Goal: Task Accomplishment & Management: Use online tool/utility

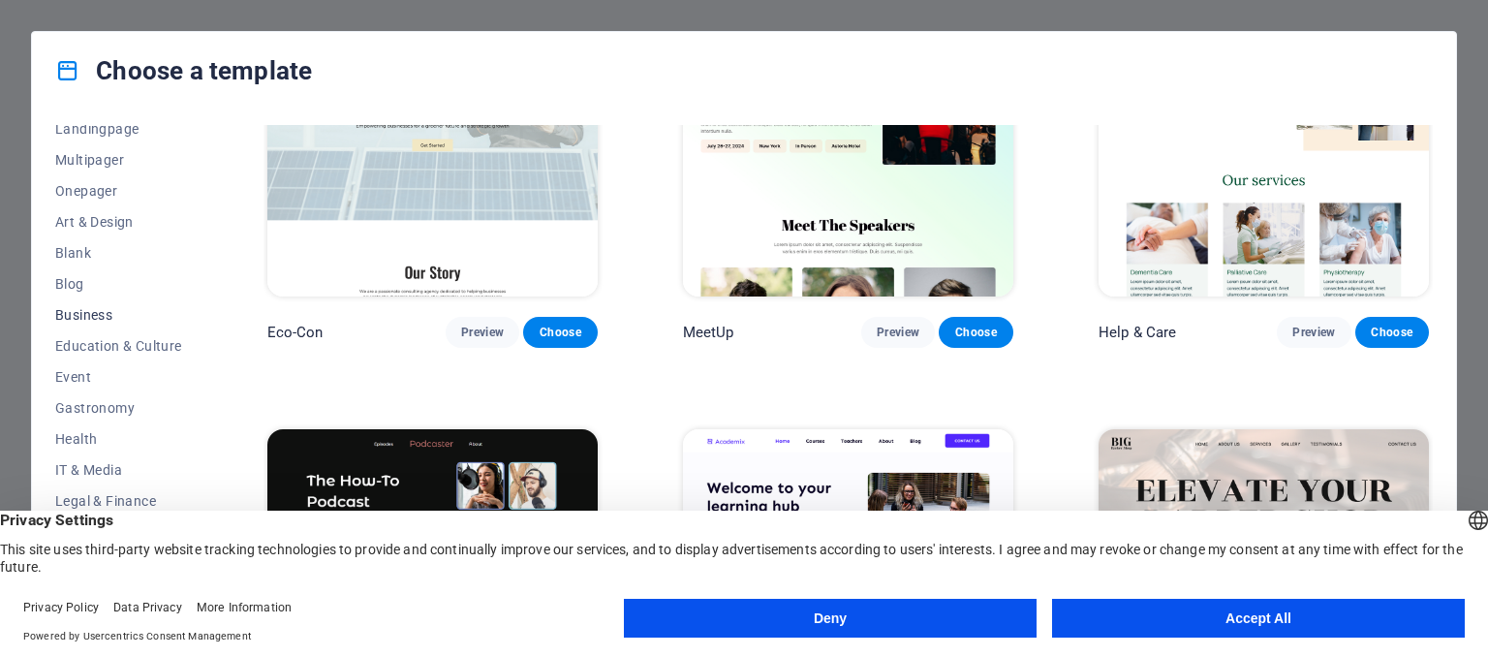
scroll to position [2325, 0]
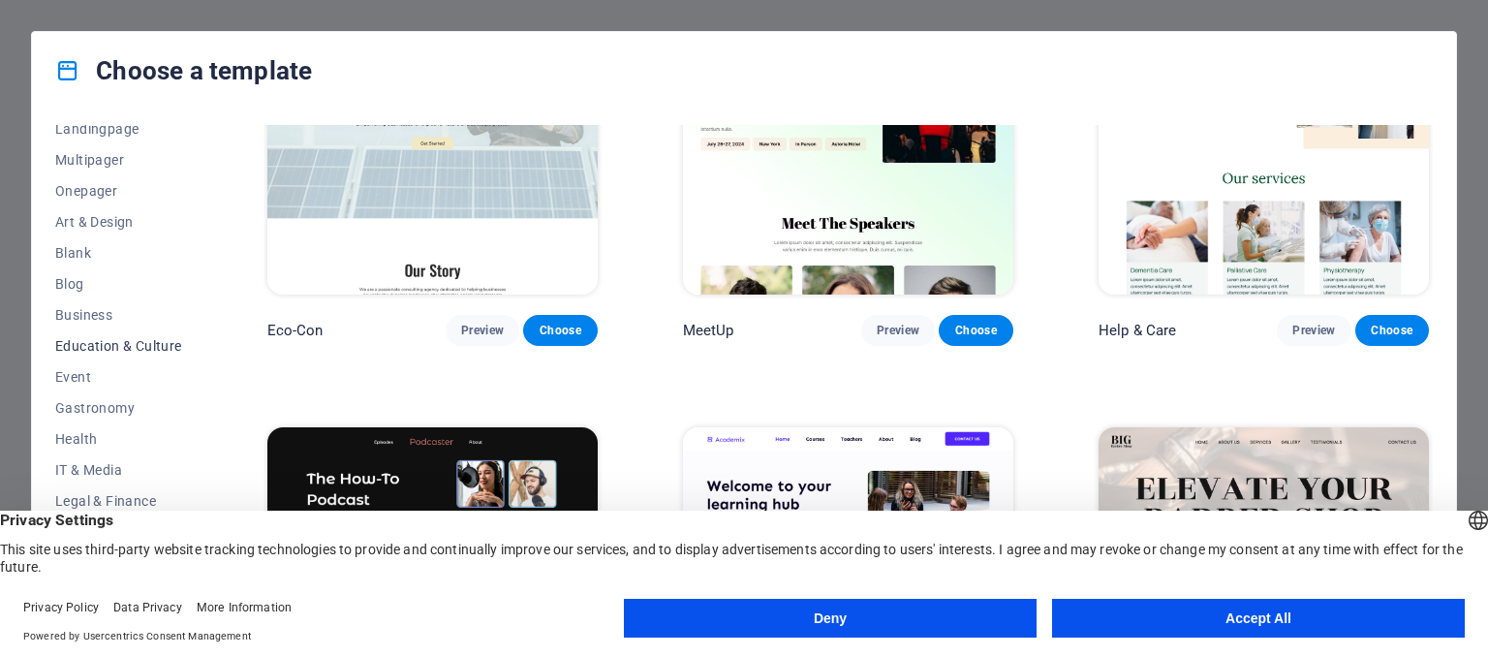
click at [119, 346] on span "Education & Culture" at bounding box center [118, 346] width 127 height 16
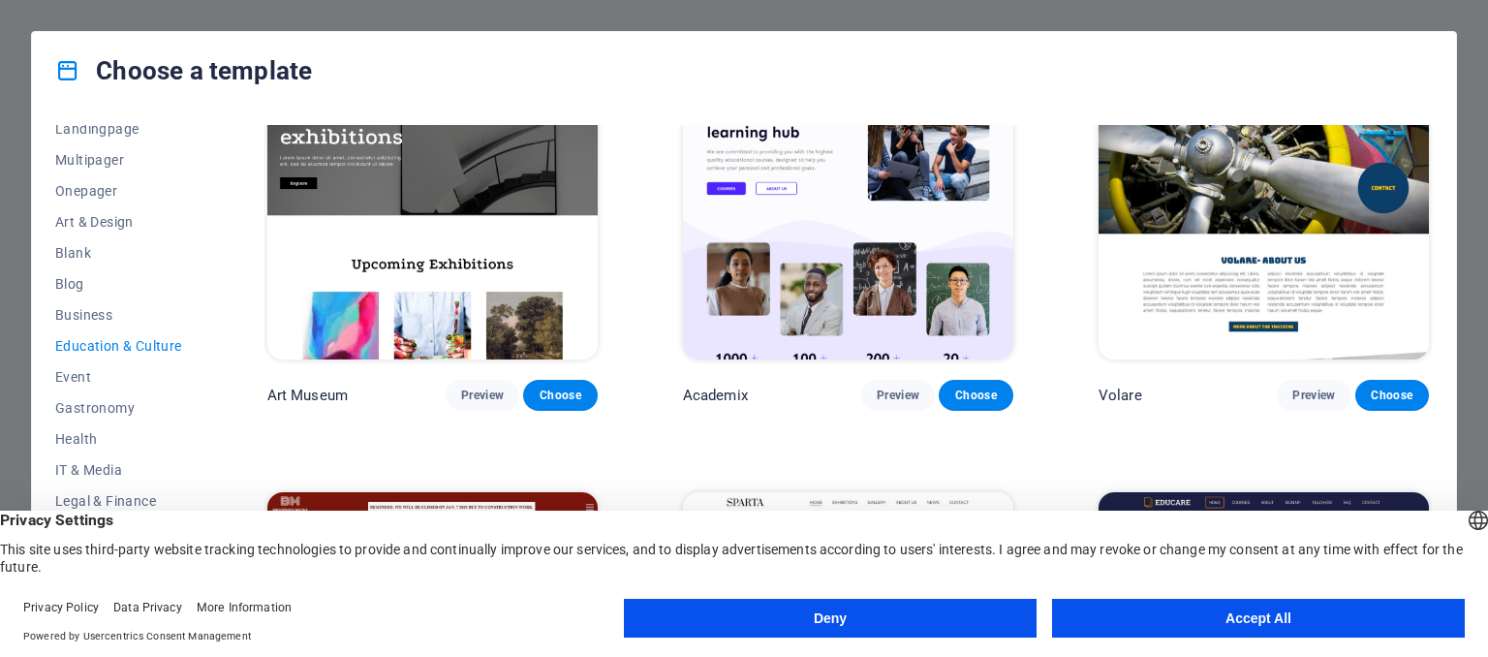
scroll to position [0, 0]
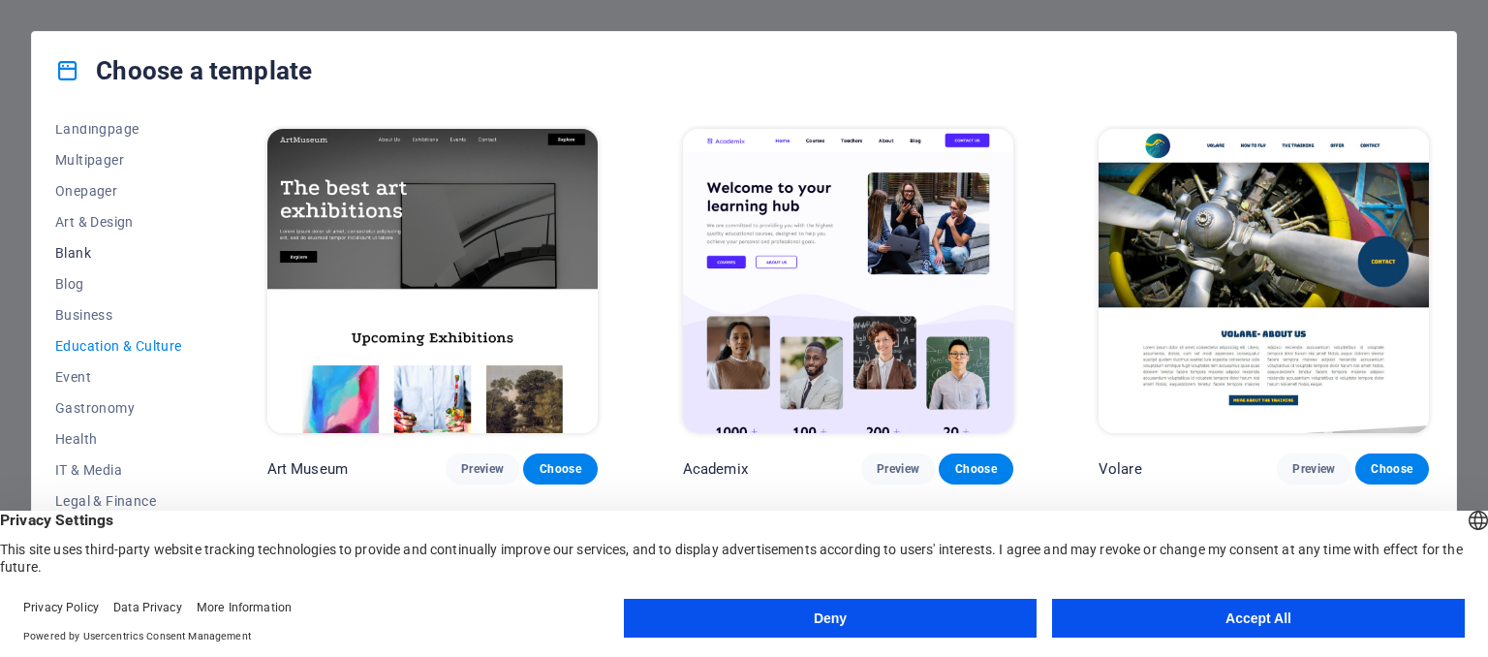
click at [83, 251] on span "Blank" at bounding box center [118, 253] width 127 height 16
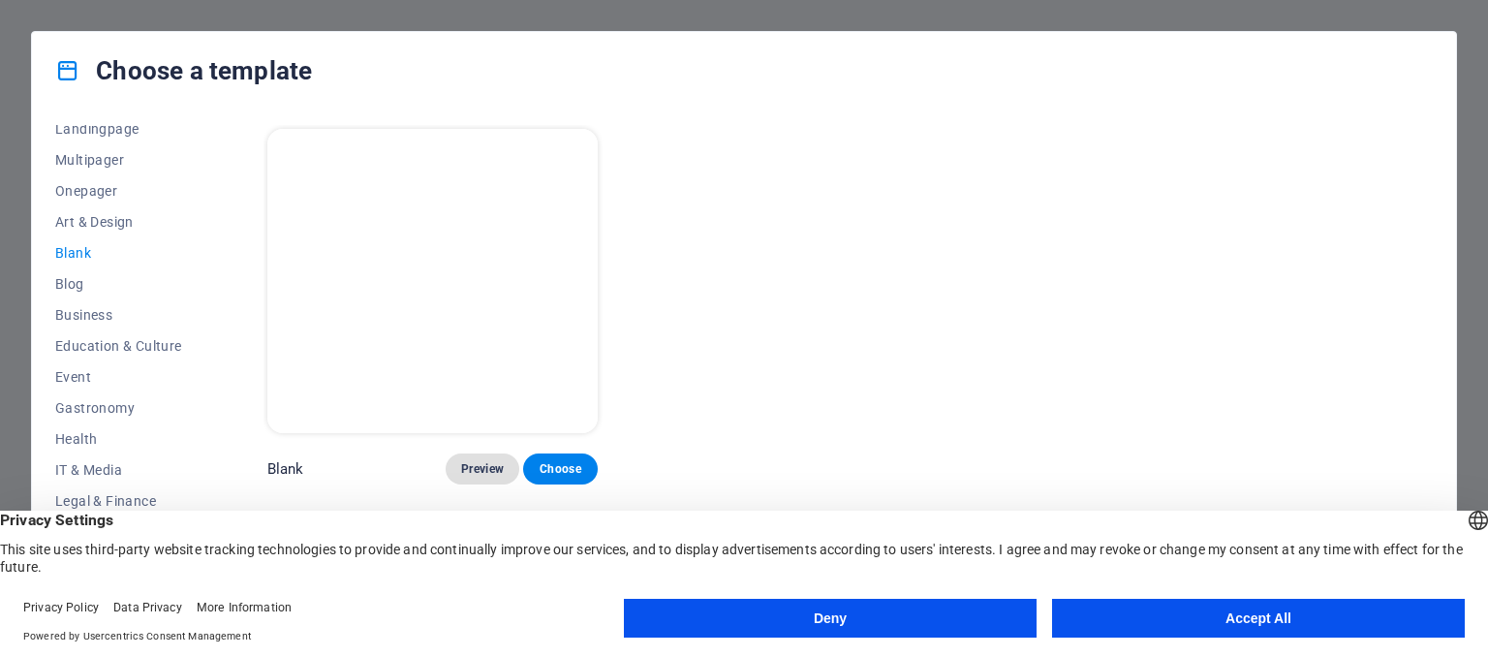
click at [481, 462] on span "Preview" at bounding box center [482, 469] width 43 height 16
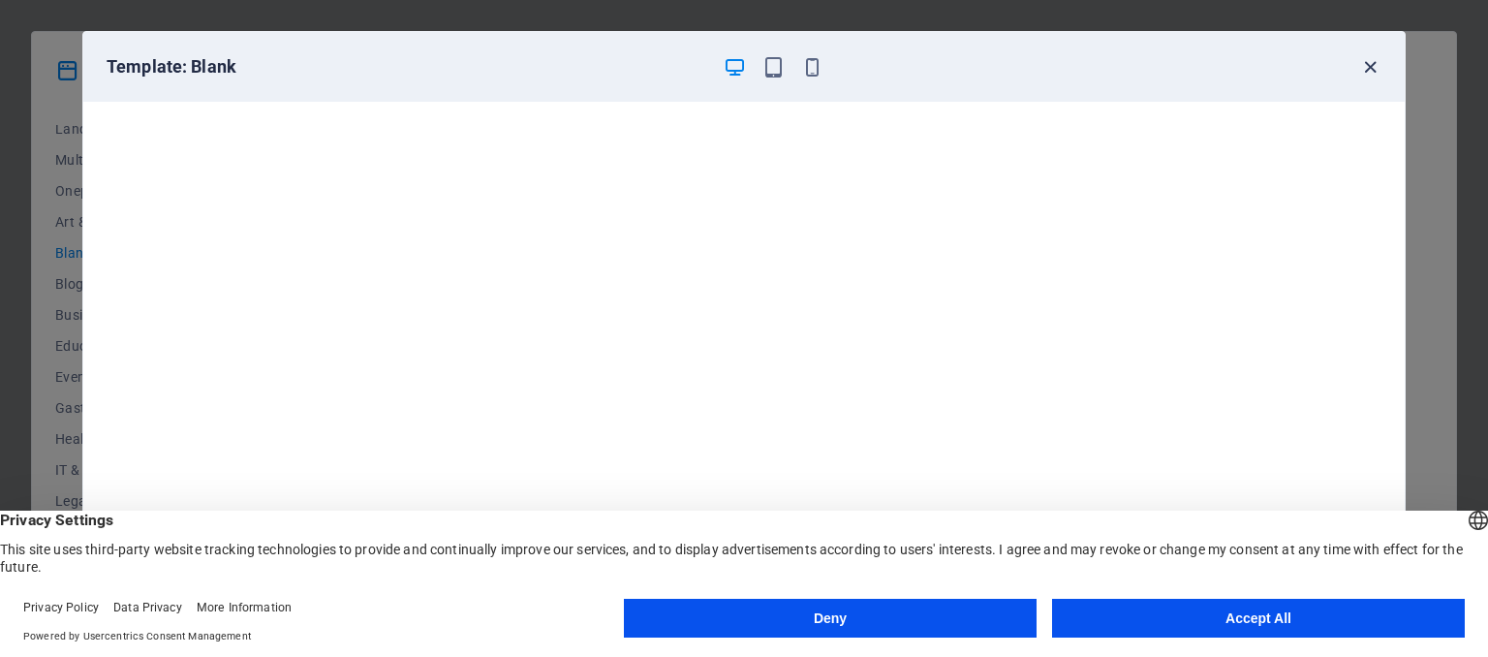
click at [1375, 67] on icon "button" at bounding box center [1370, 67] width 22 height 22
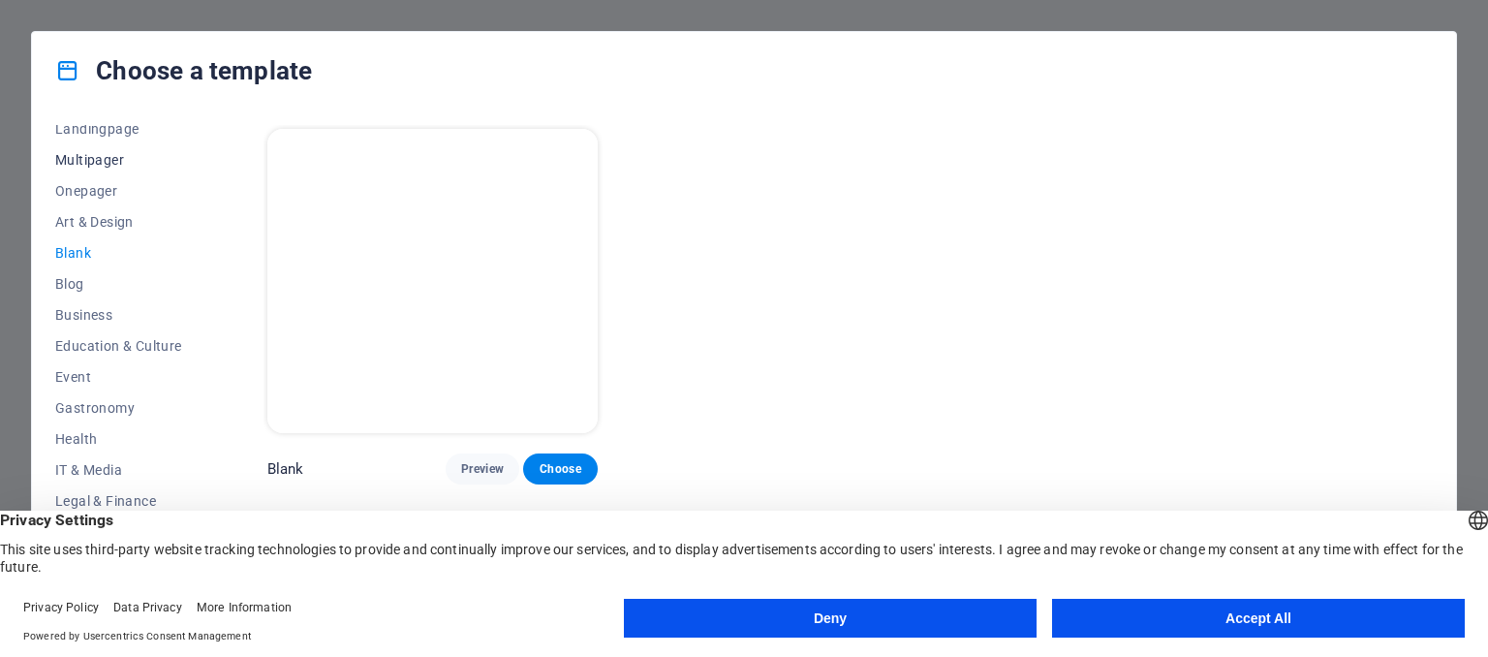
click at [101, 159] on span "Multipager" at bounding box center [118, 160] width 127 height 16
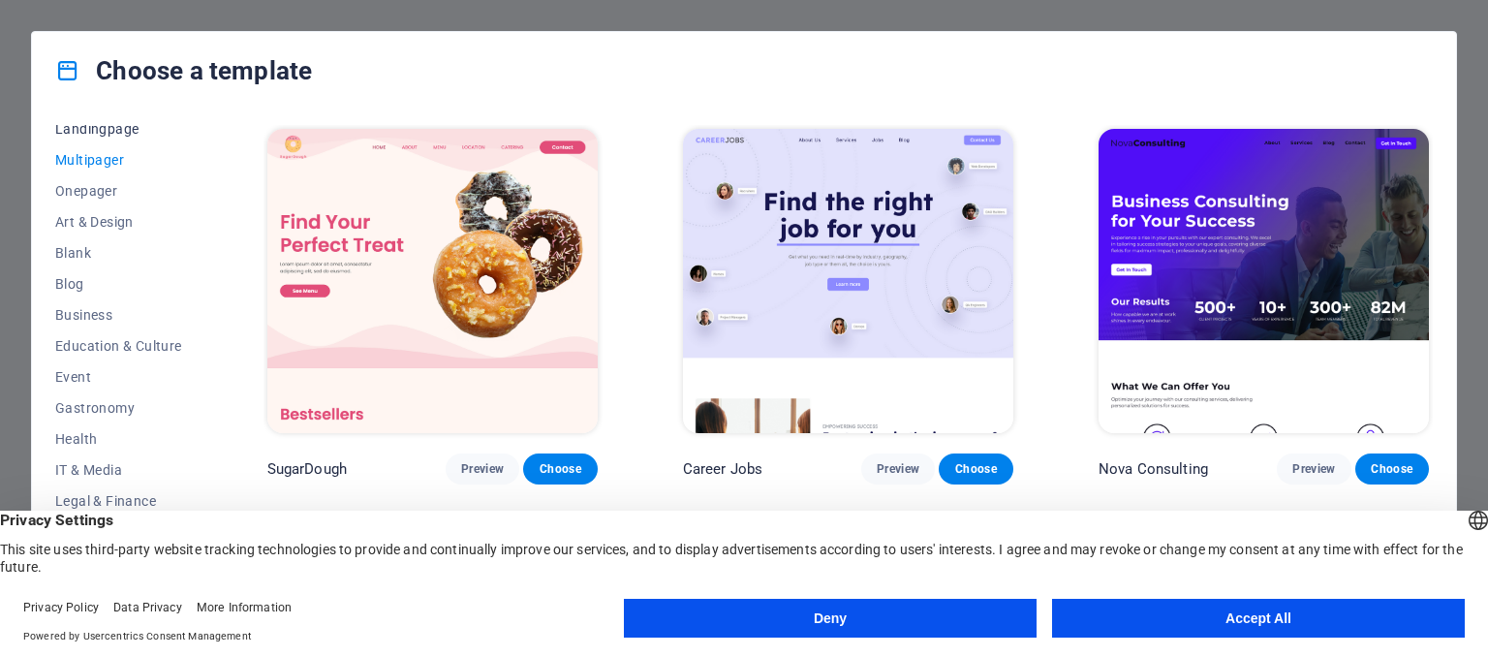
click at [107, 128] on span "Landingpage" at bounding box center [118, 129] width 127 height 16
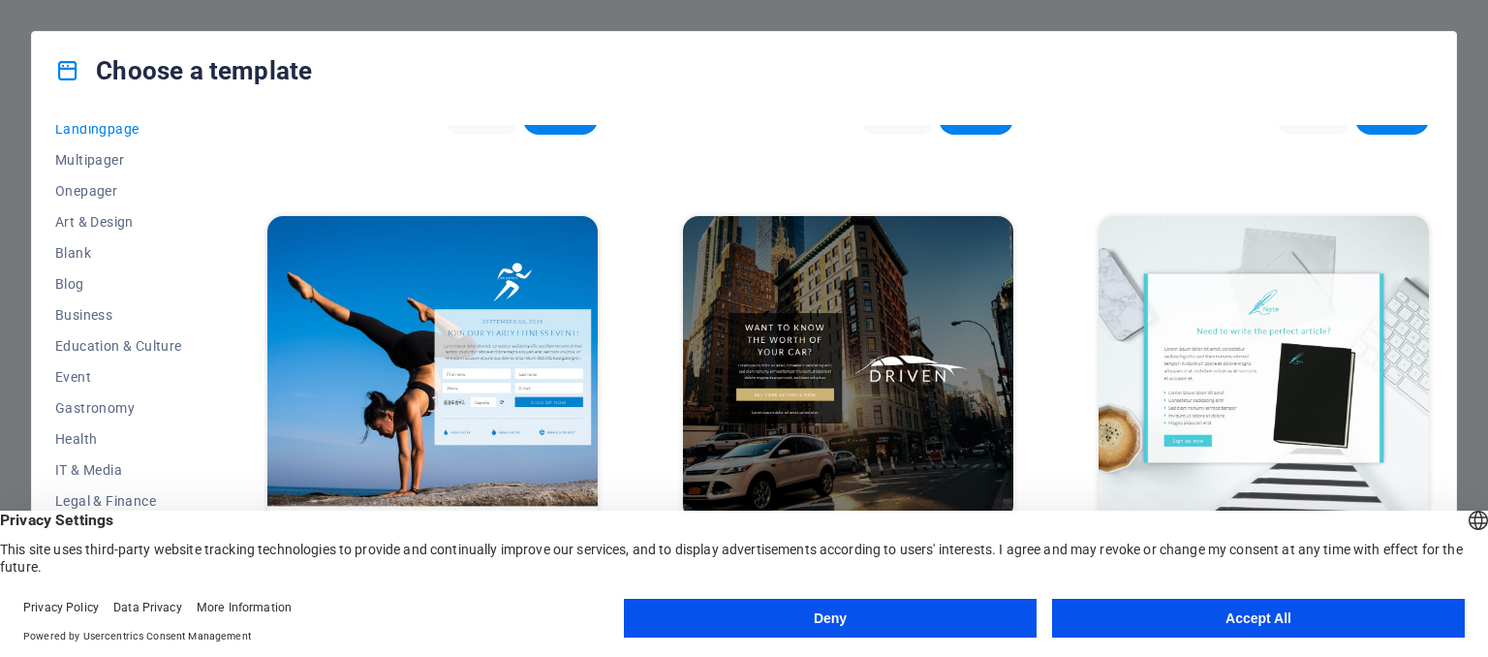
scroll to position [1329, 0]
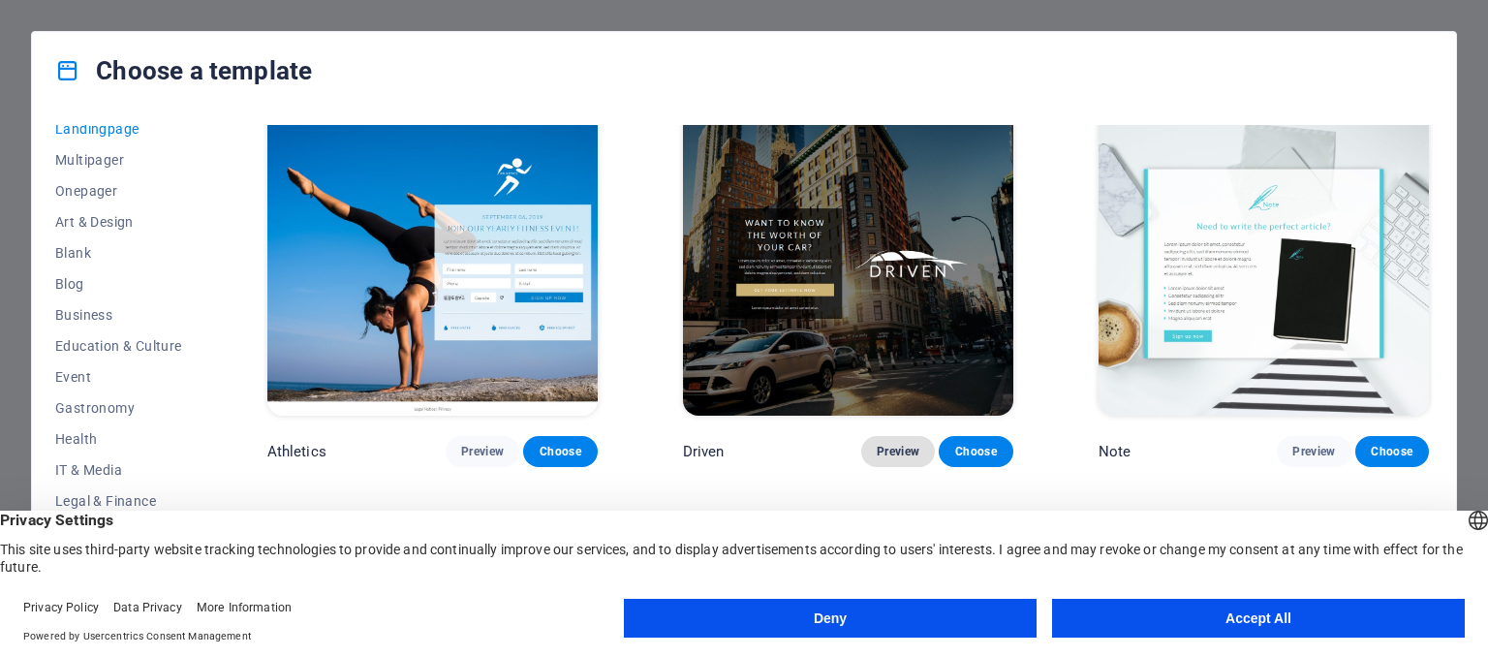
click at [899, 444] on span "Preview" at bounding box center [898, 452] width 43 height 16
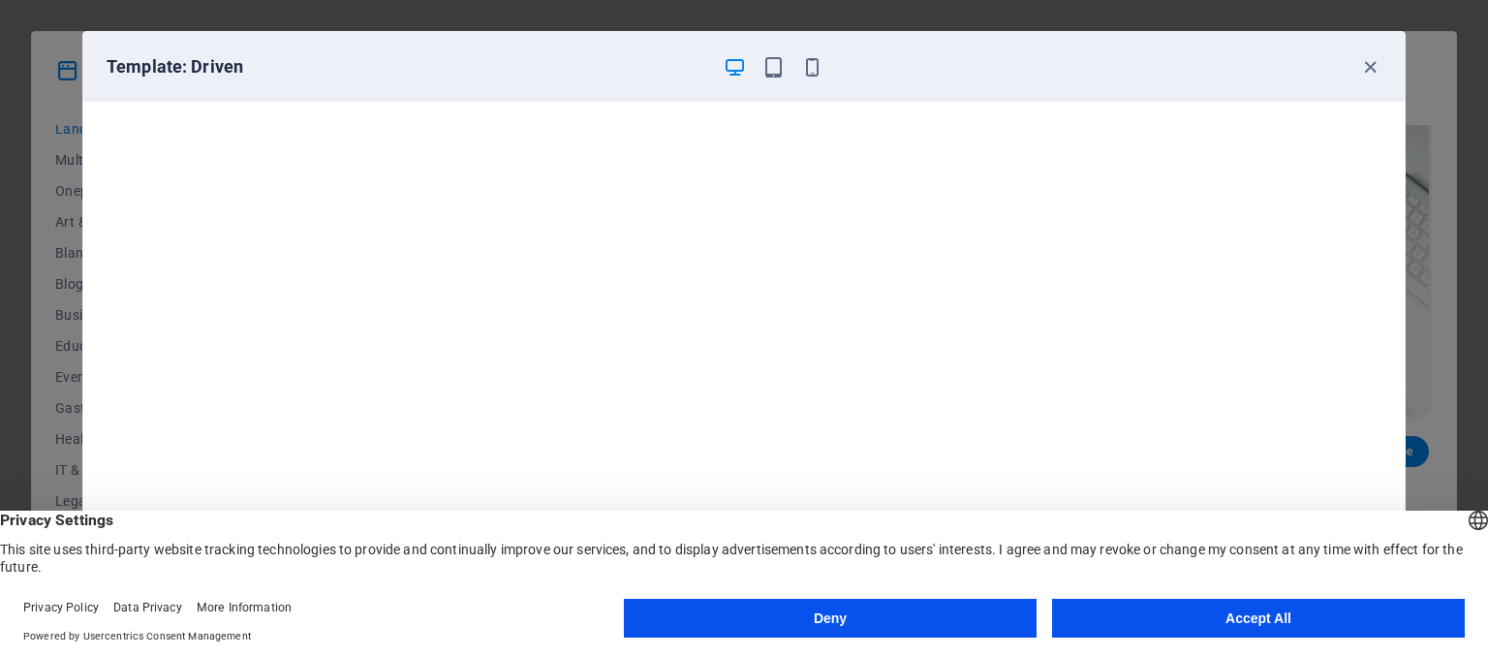
scroll to position [5, 0]
click at [779, 71] on icon "button" at bounding box center [773, 67] width 22 height 22
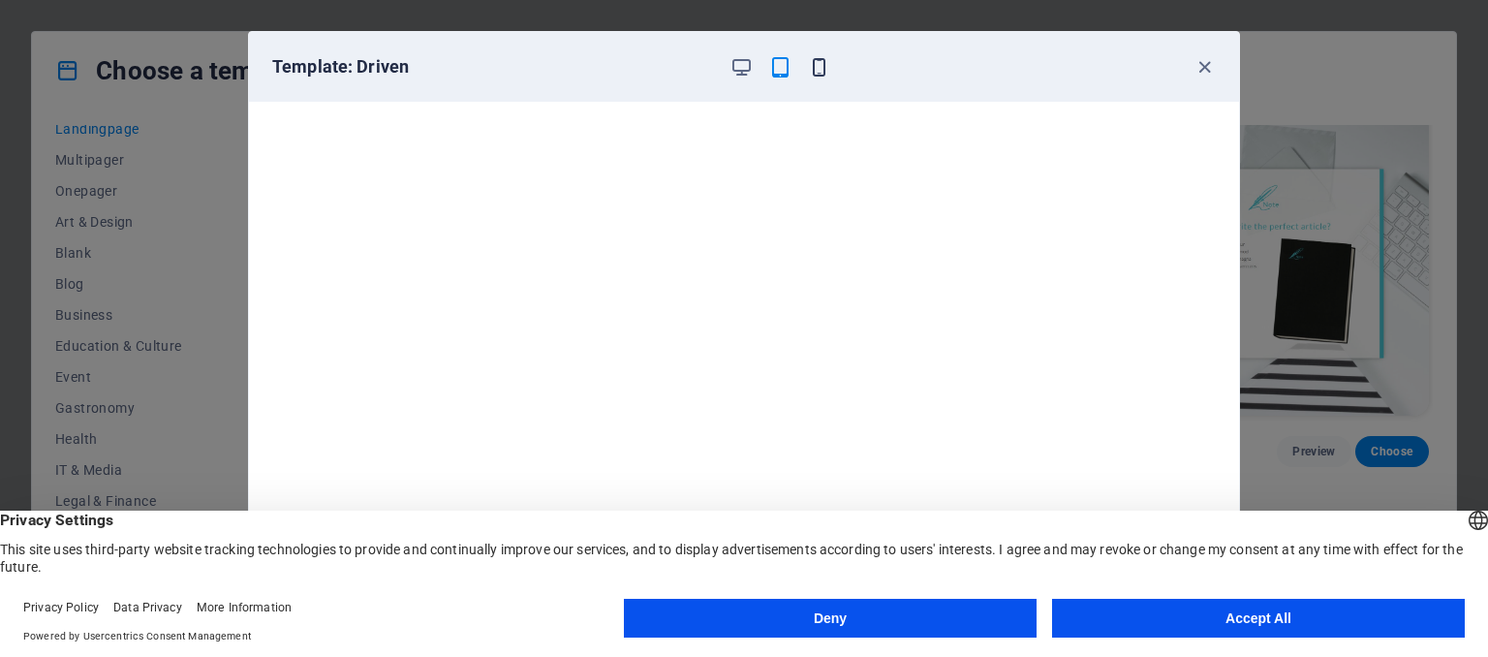
click at [818, 61] on icon "button" at bounding box center [819, 67] width 22 height 22
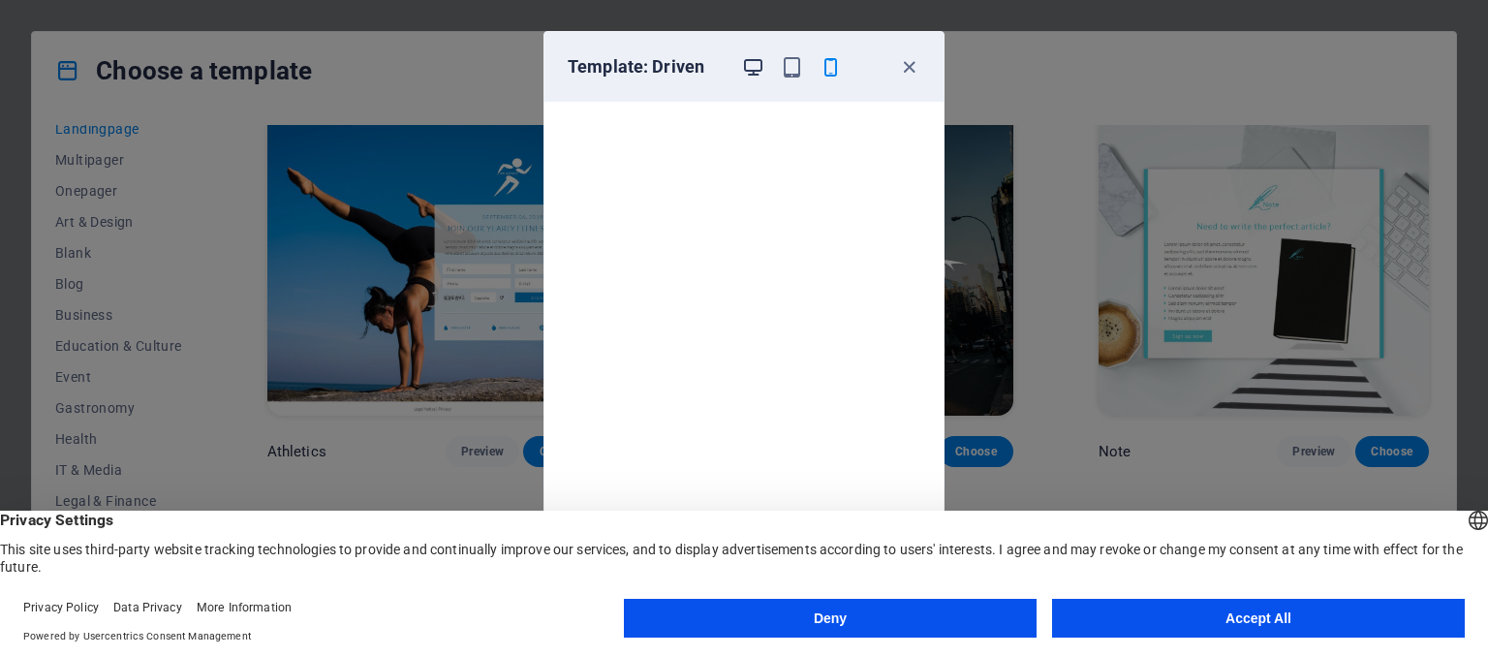
click at [759, 67] on icon "button" at bounding box center [753, 67] width 22 height 22
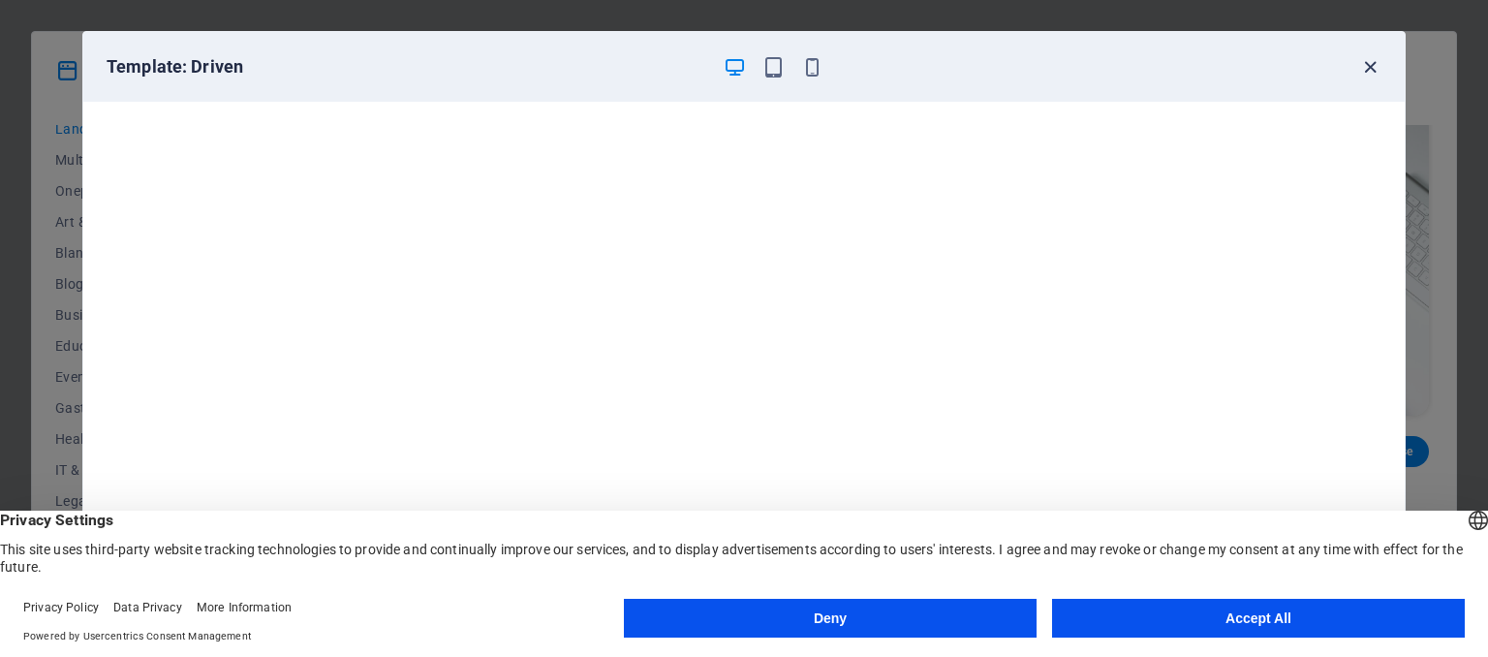
click at [1368, 61] on icon "button" at bounding box center [1370, 67] width 22 height 22
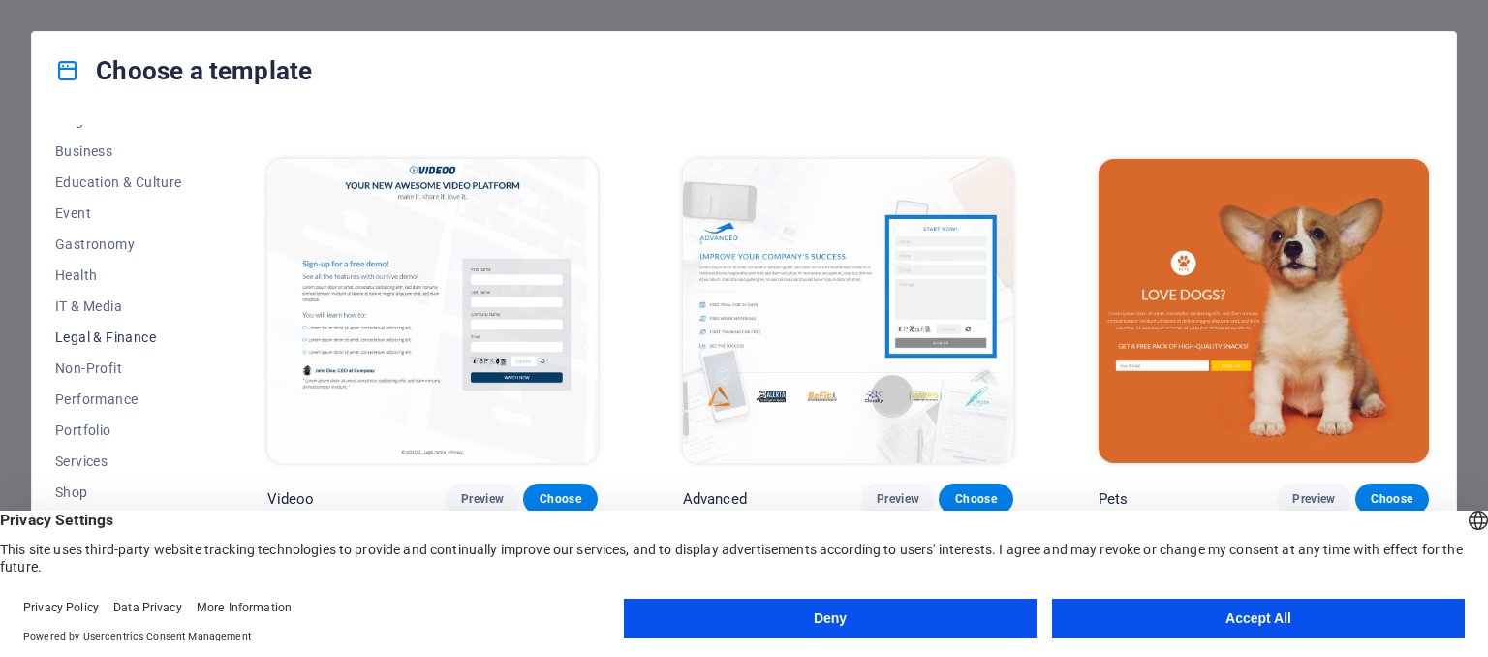
scroll to position [329, 0]
click at [94, 339] on span "Non-Profit" at bounding box center [118, 338] width 127 height 16
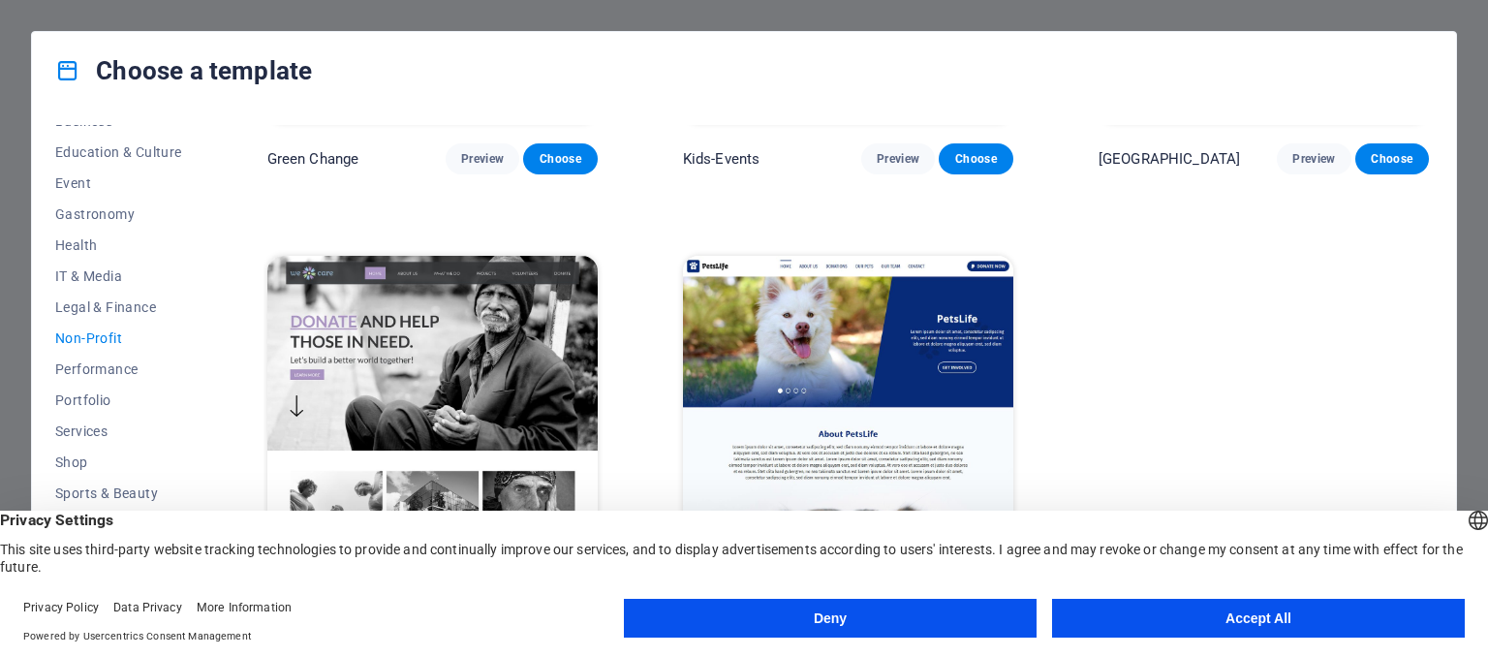
scroll to position [316, 0]
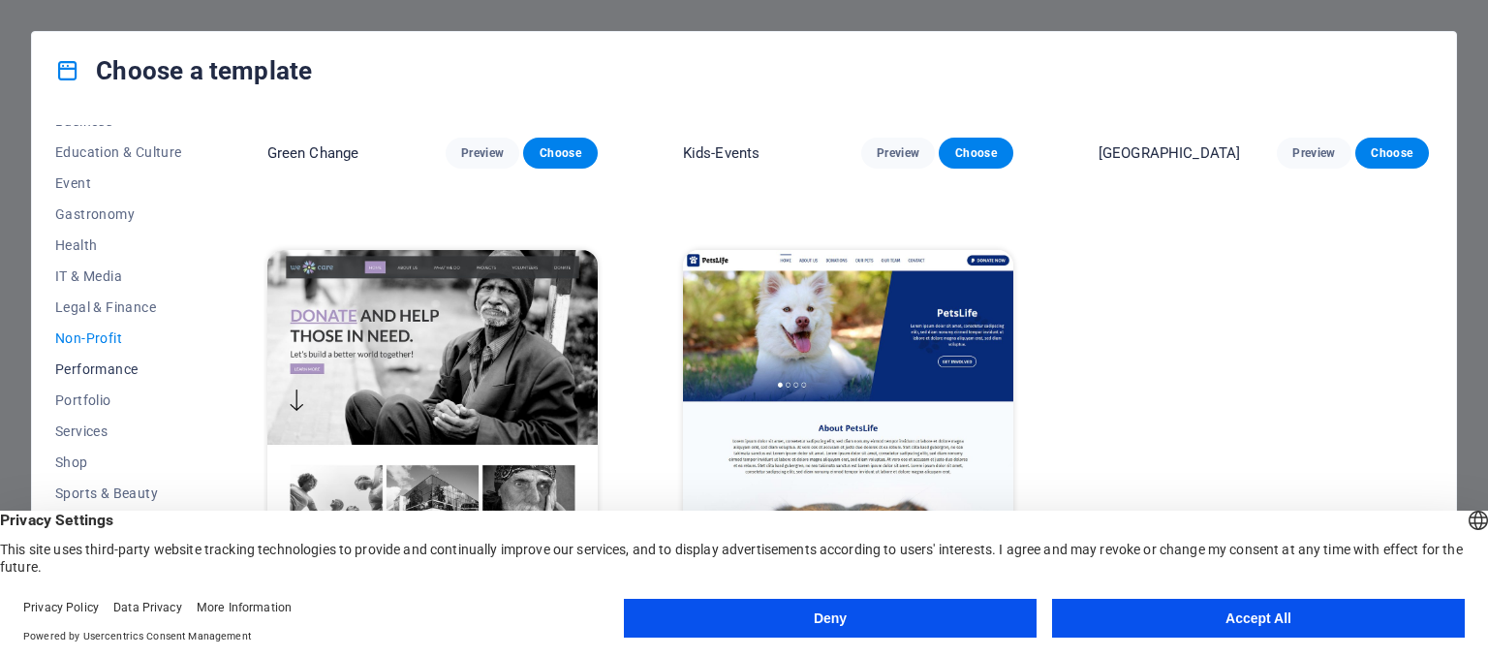
click at [117, 364] on span "Performance" at bounding box center [118, 369] width 127 height 16
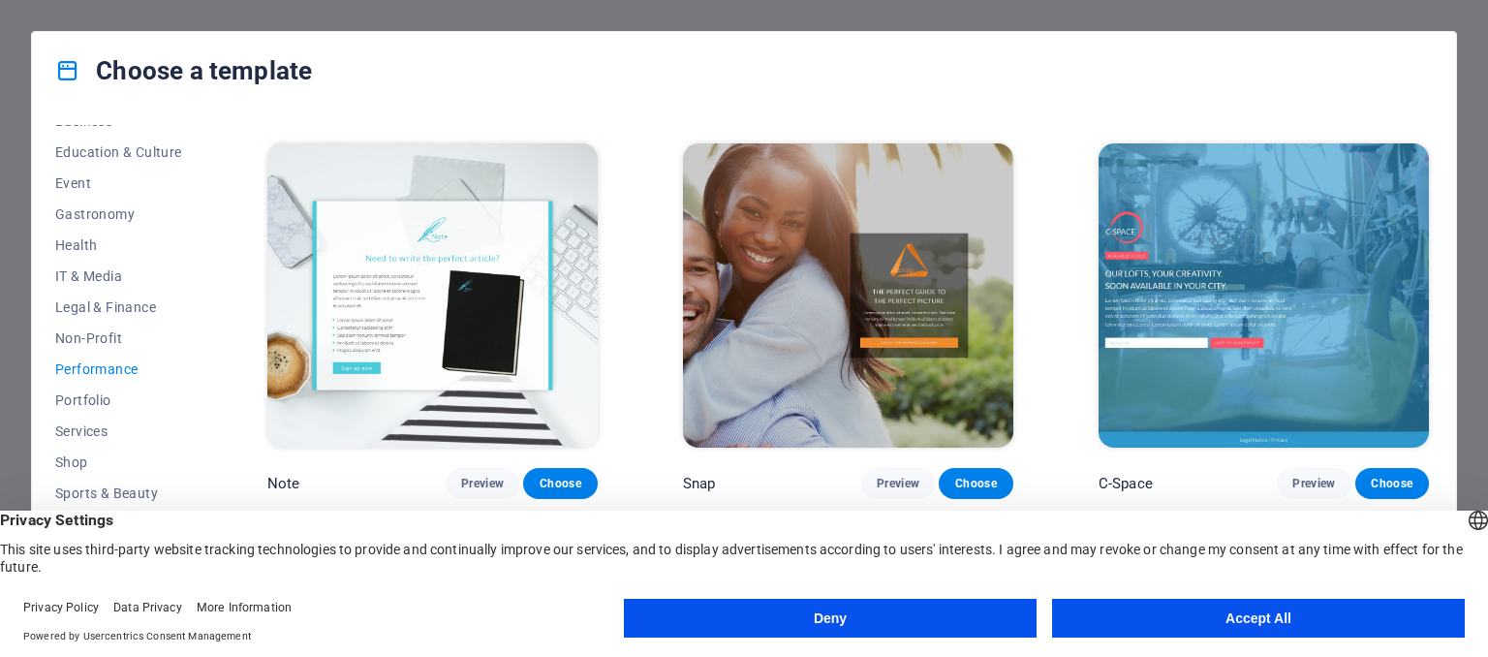
scroll to position [1382, 0]
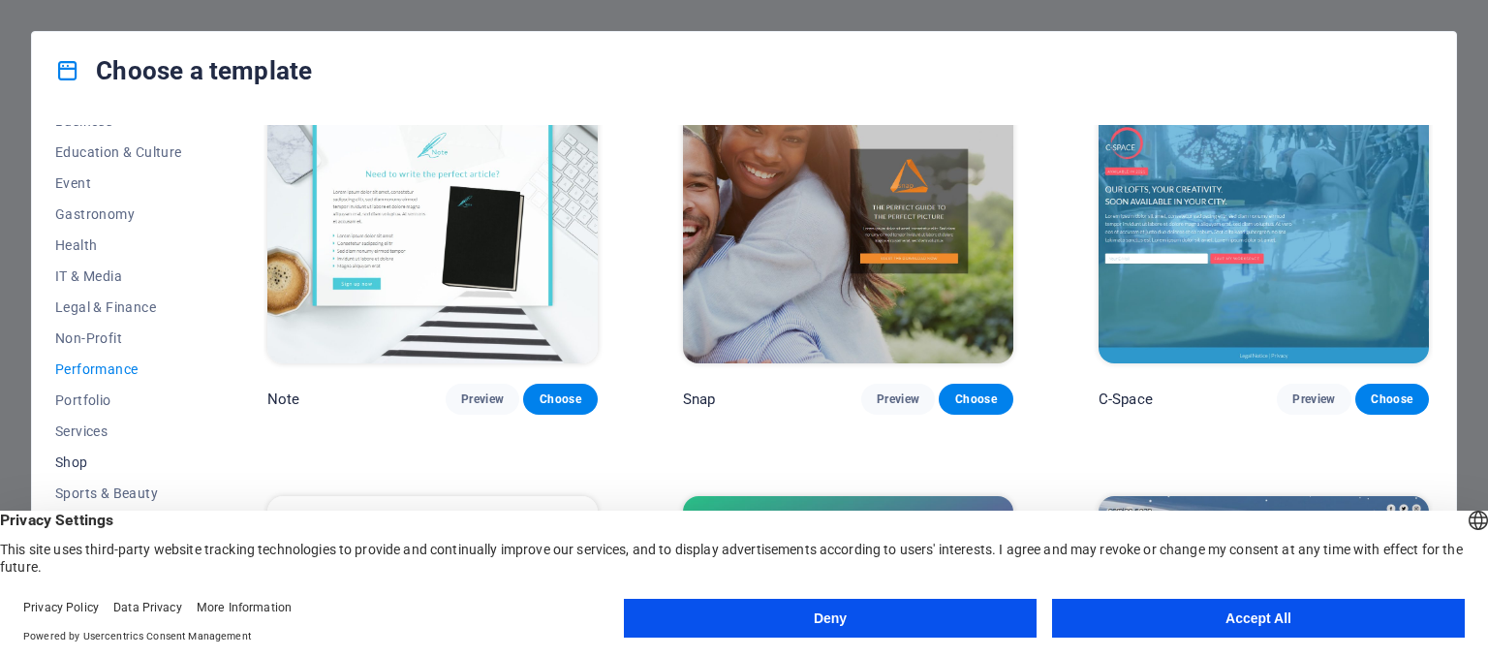
click at [82, 450] on button "Shop" at bounding box center [118, 462] width 127 height 31
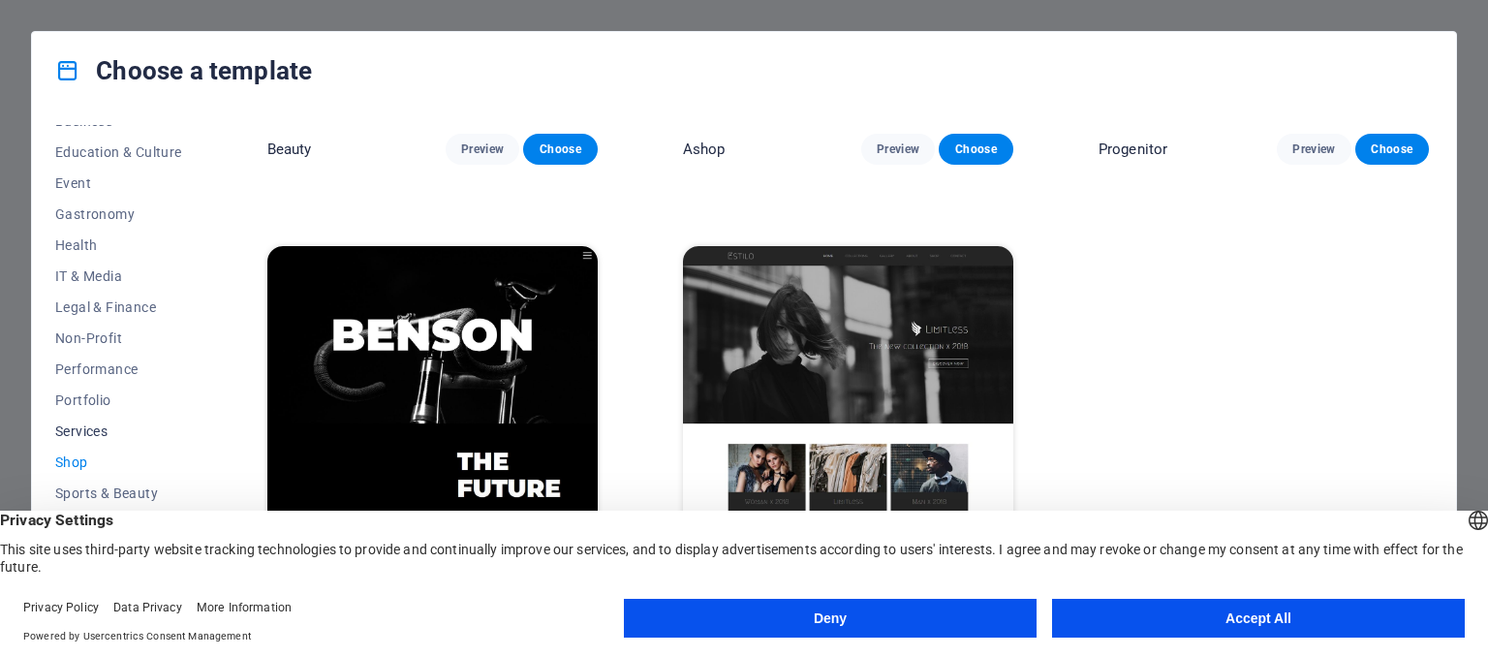
scroll to position [1187, 0]
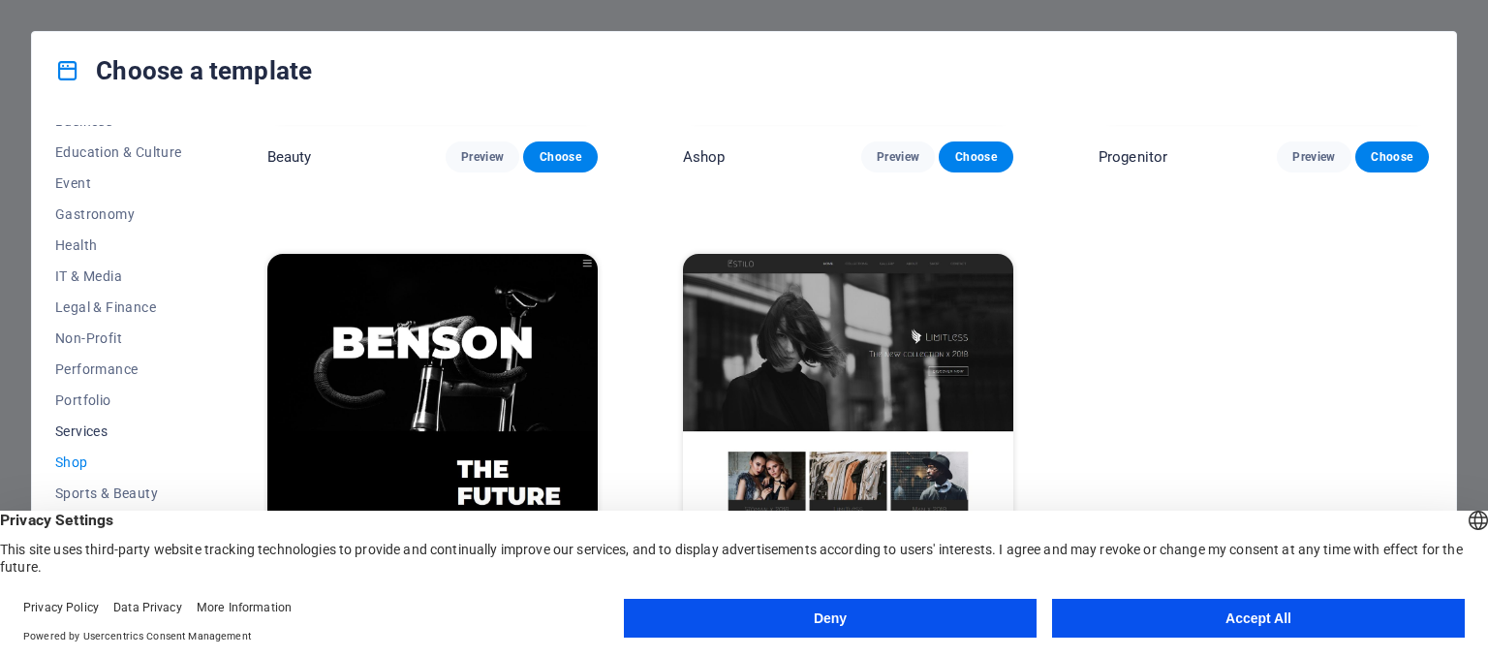
click at [80, 429] on span "Services" at bounding box center [118, 431] width 127 height 16
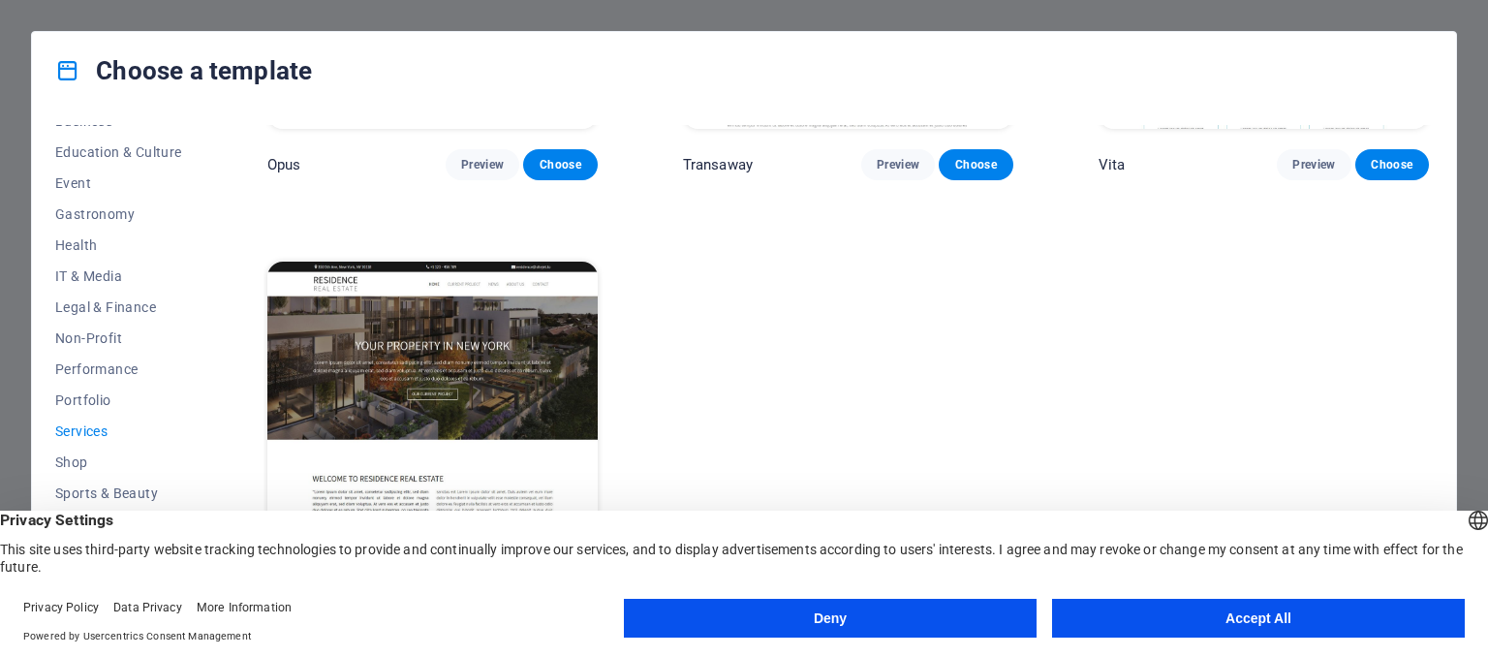
scroll to position [2929, 0]
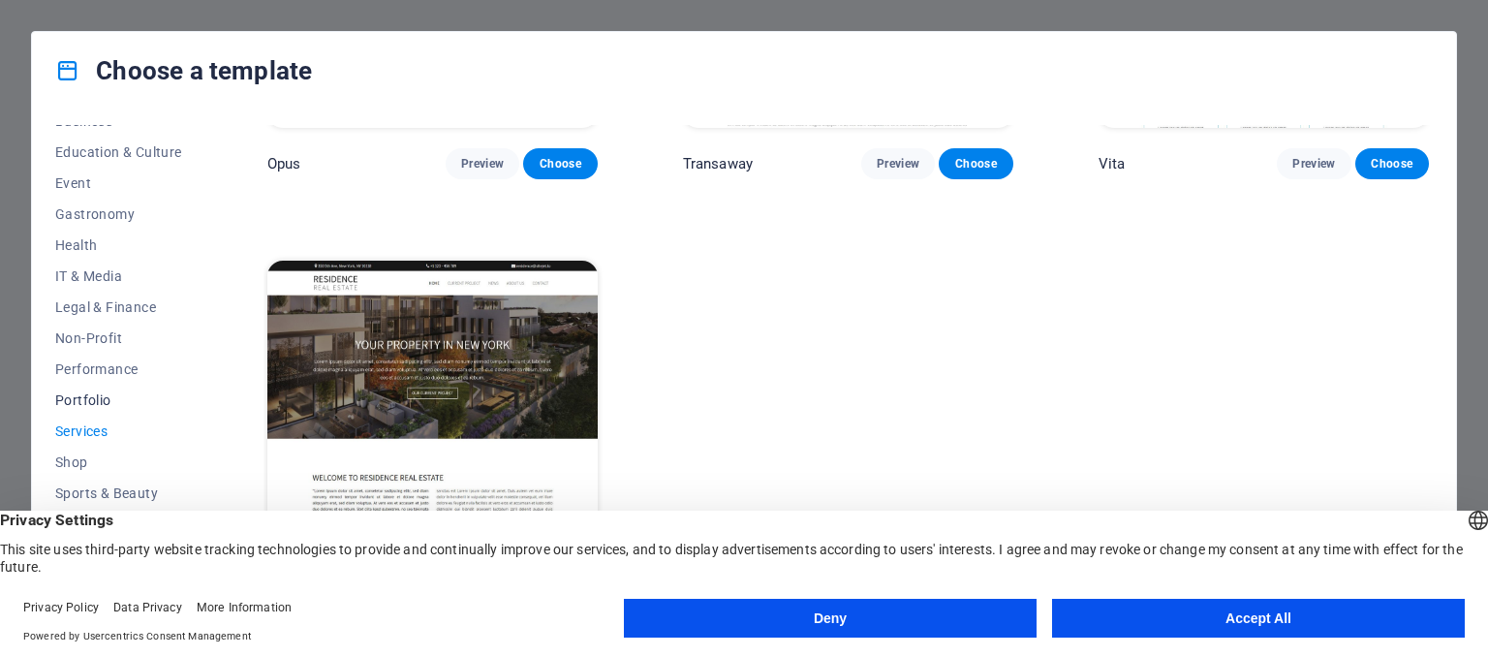
click at [85, 385] on button "Portfolio" at bounding box center [118, 400] width 127 height 31
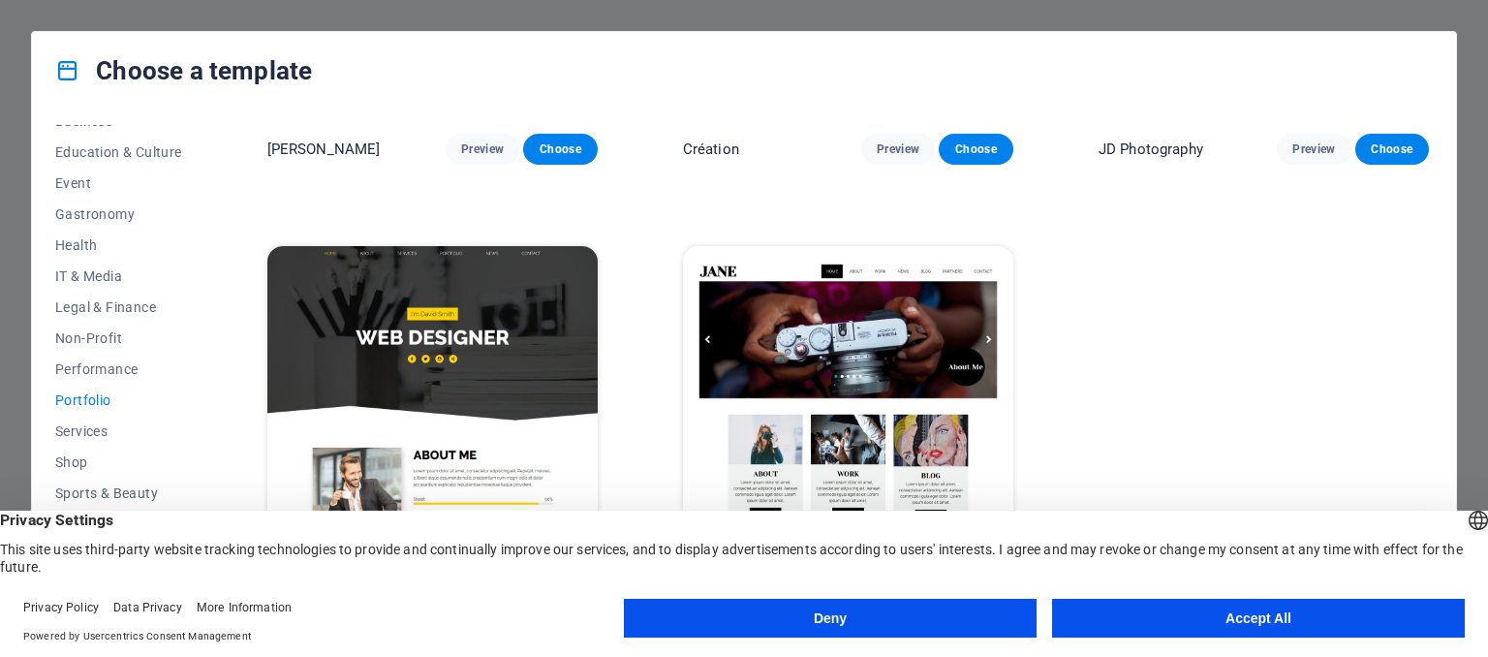
scroll to position [752, 0]
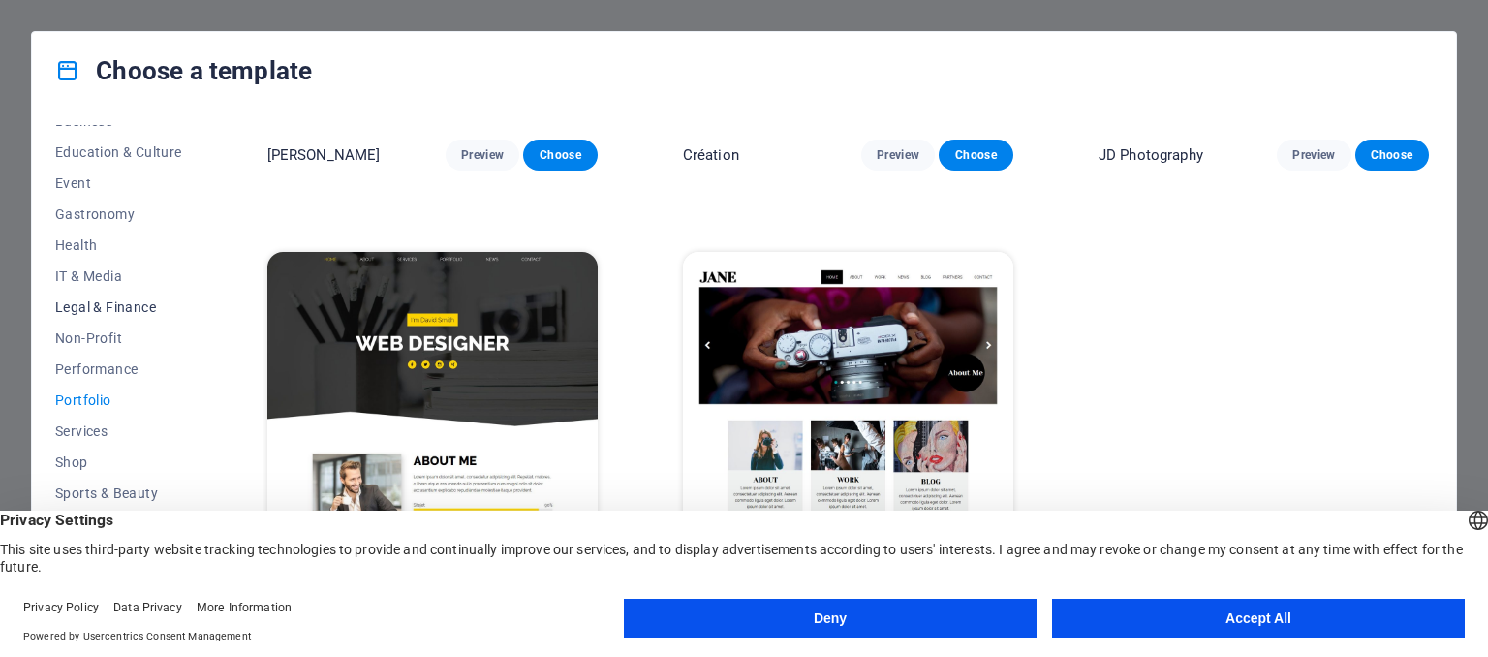
click at [92, 305] on span "Legal & Finance" at bounding box center [118, 307] width 127 height 16
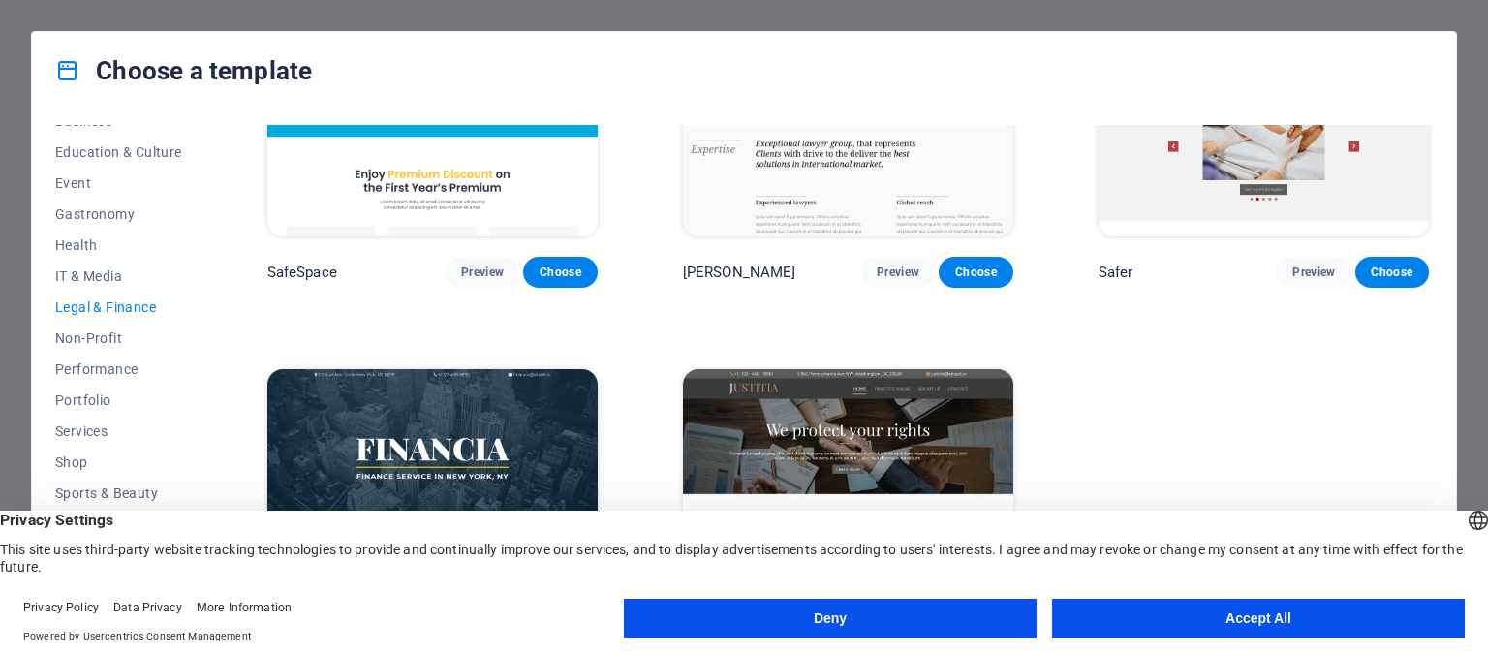
scroll to position [316, 0]
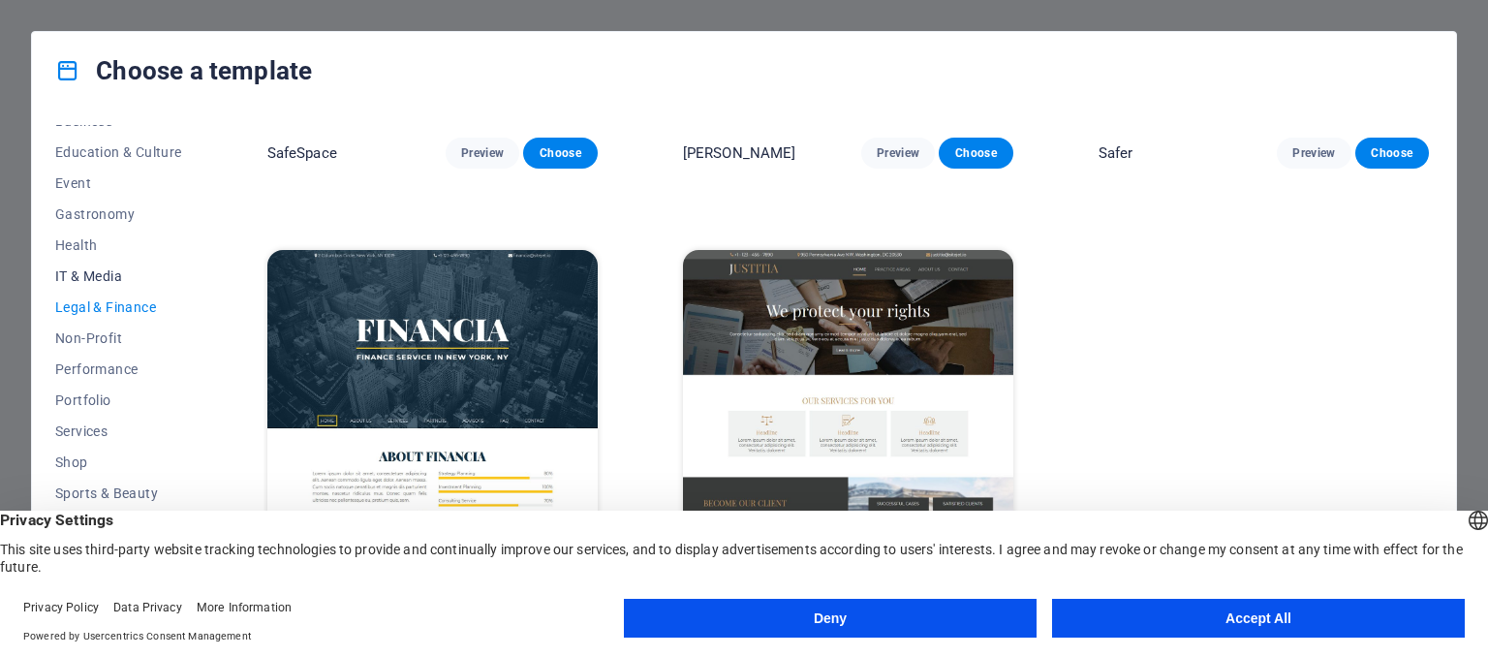
click at [98, 264] on button "IT & Media" at bounding box center [118, 276] width 127 height 31
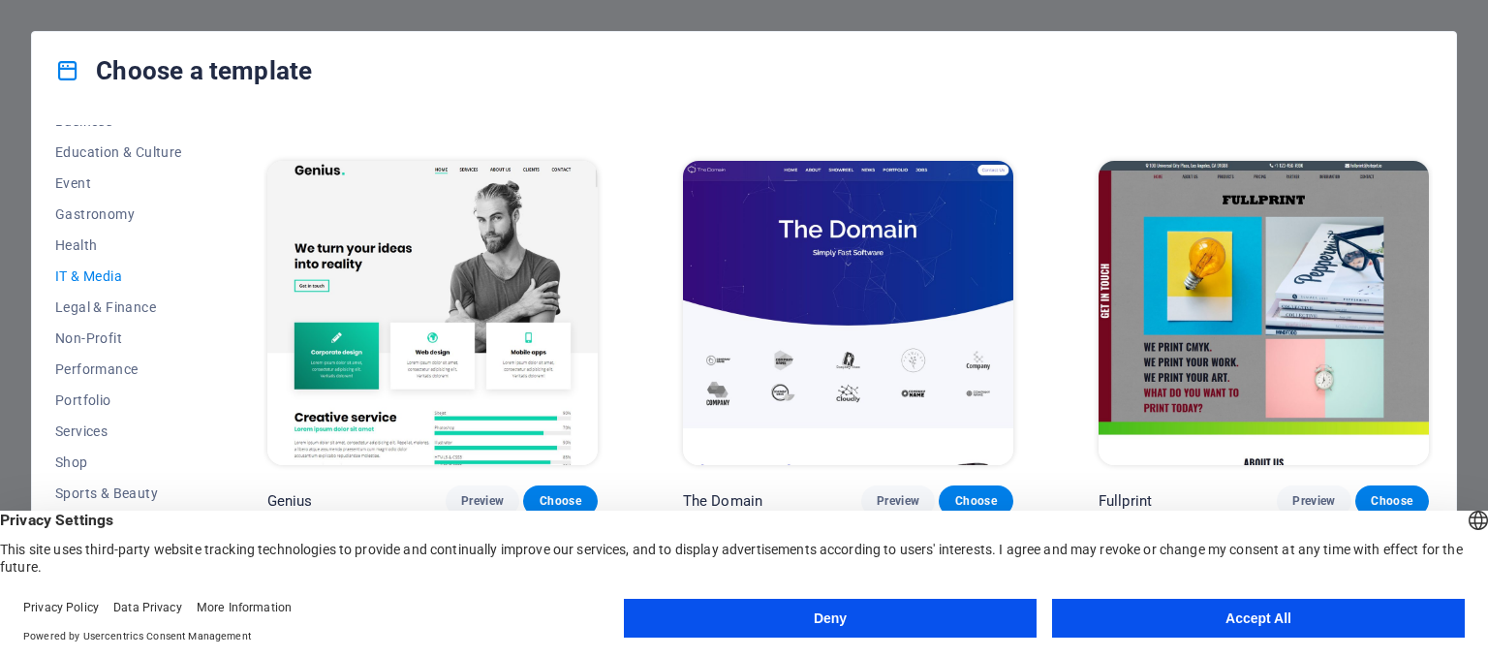
scroll to position [799, 0]
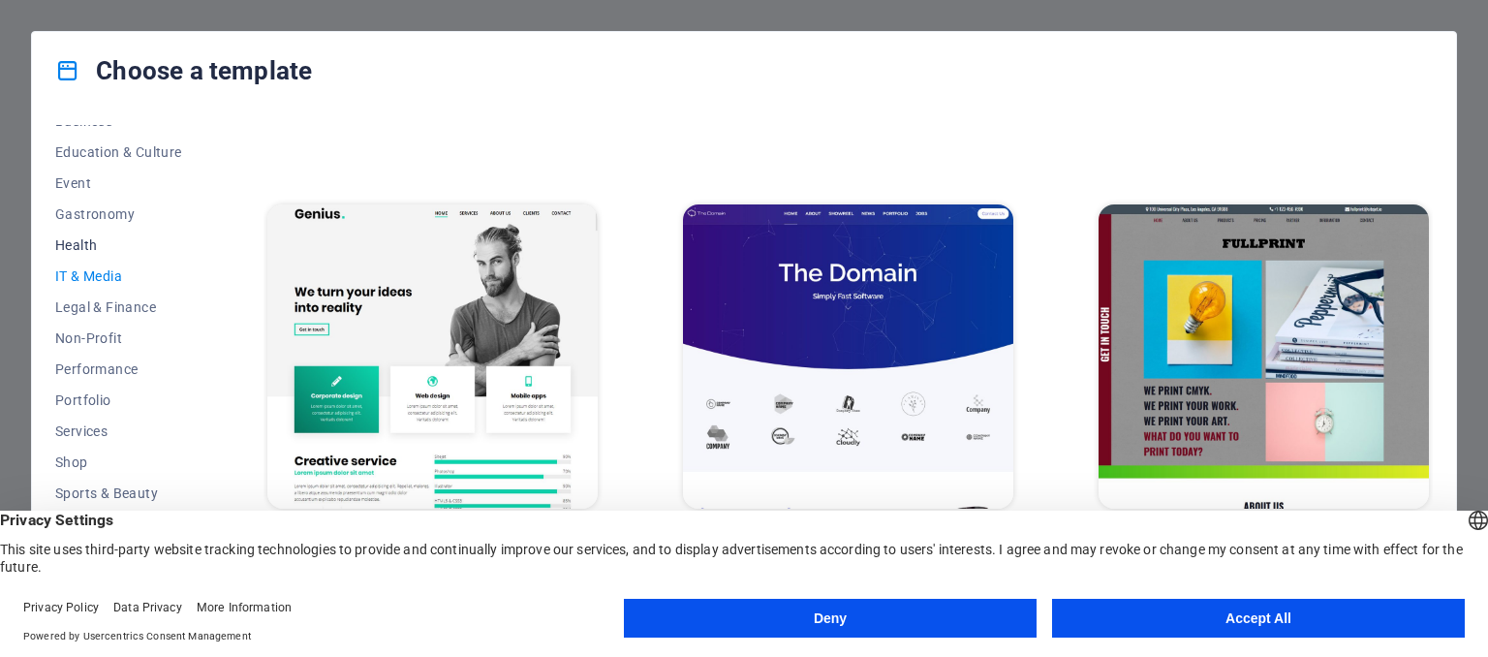
click at [76, 249] on span "Health" at bounding box center [118, 245] width 127 height 16
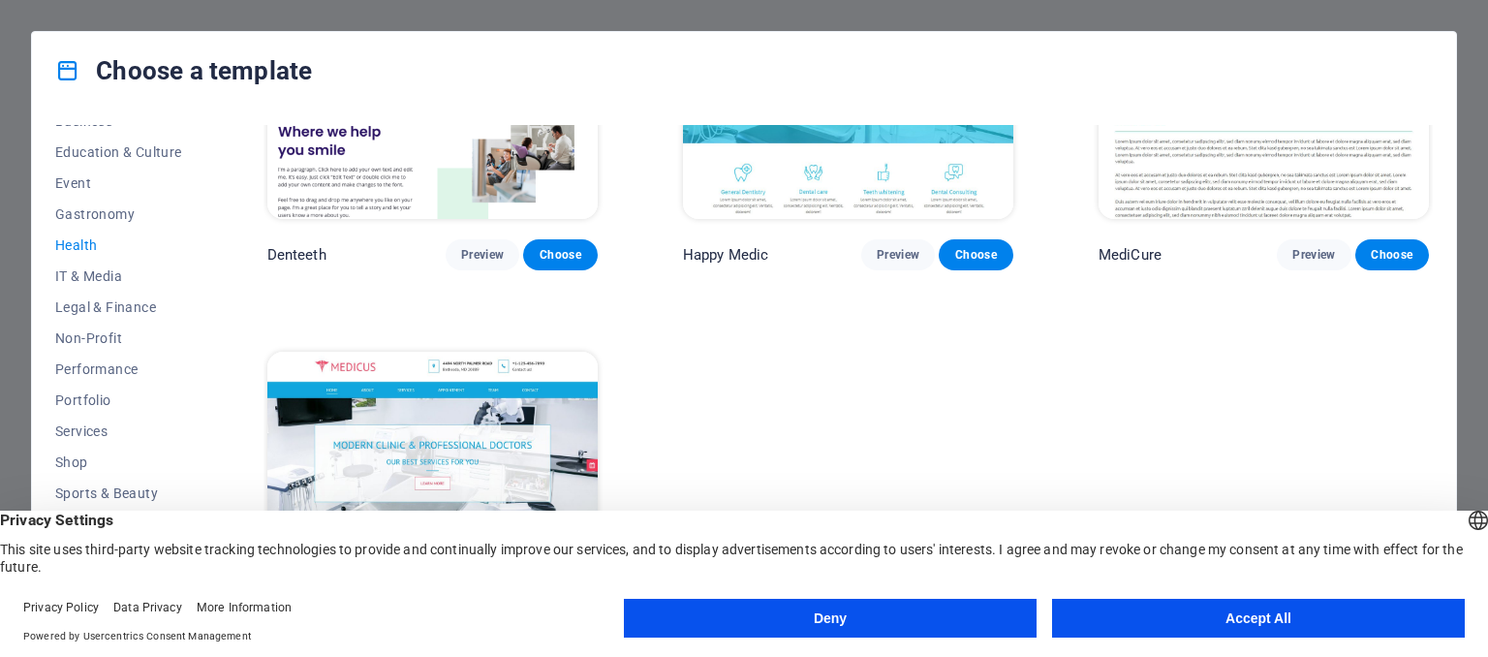
scroll to position [752, 0]
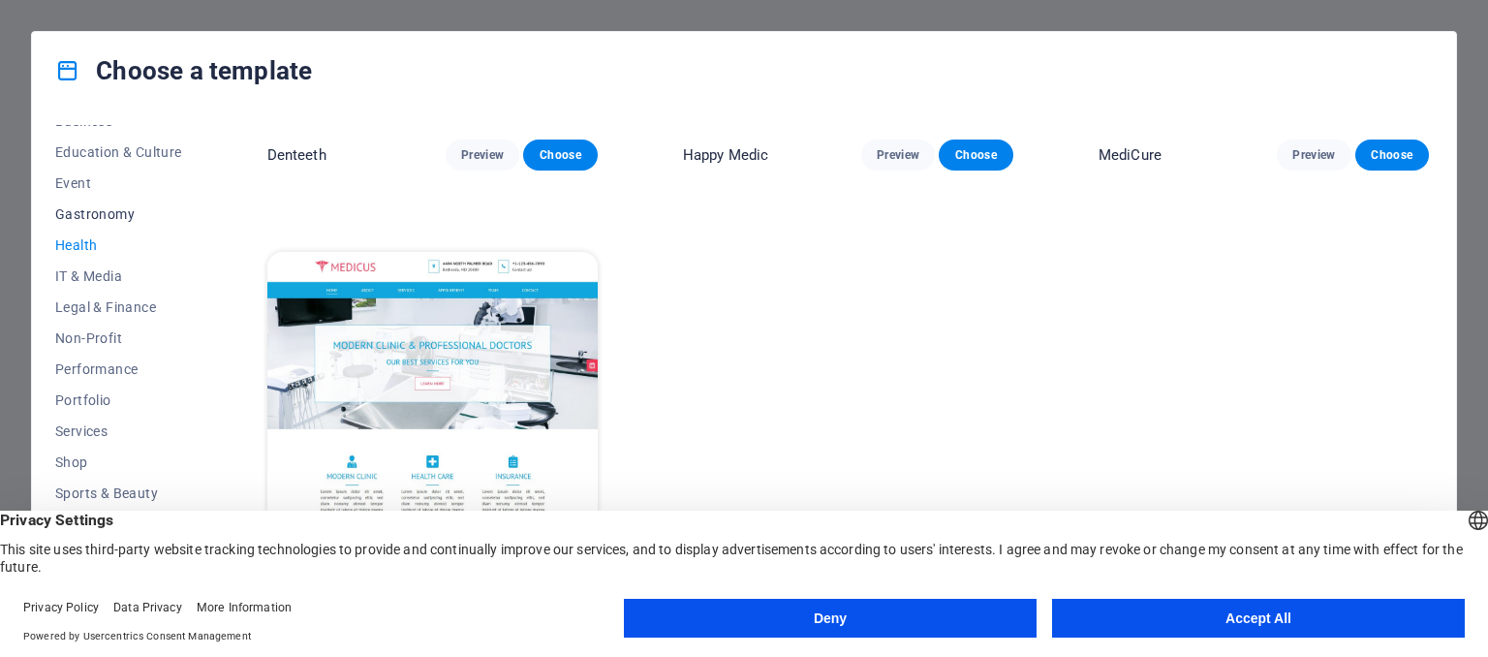
click at [103, 222] on button "Gastronomy" at bounding box center [118, 214] width 127 height 31
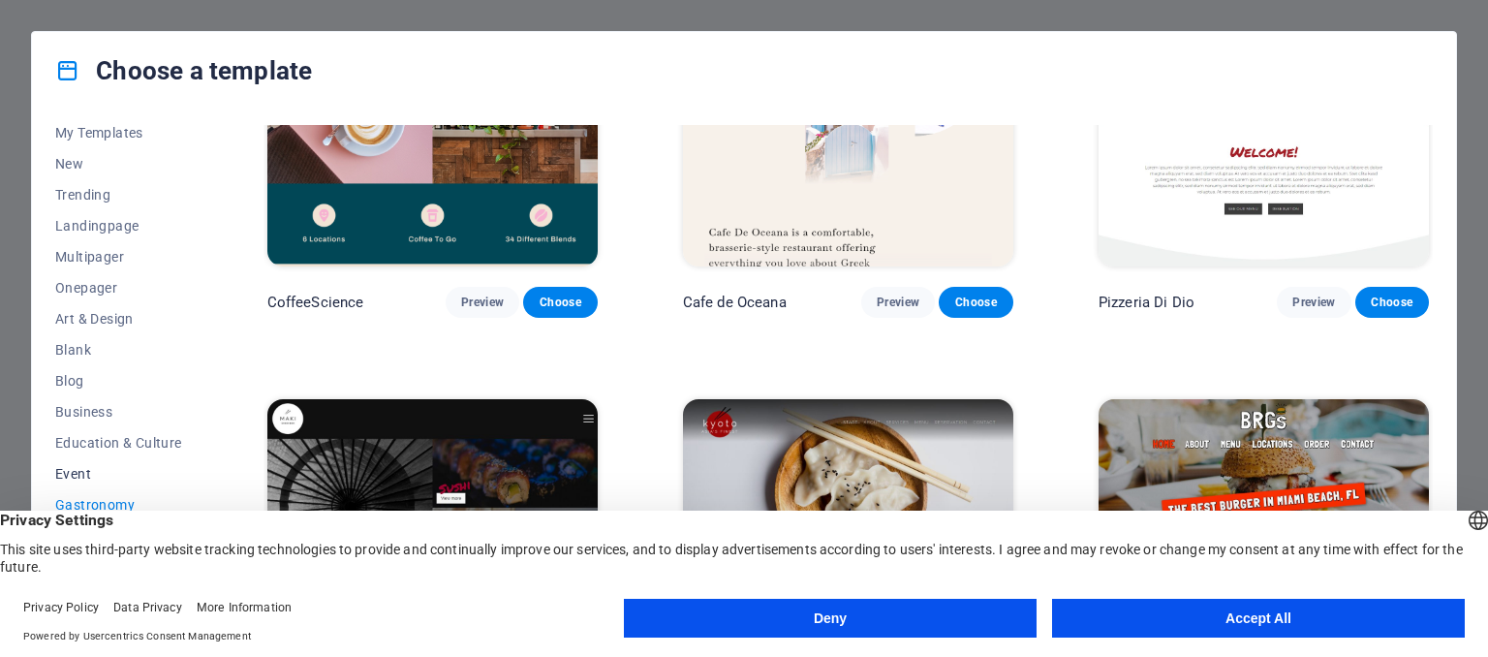
scroll to position [136, 0]
click at [76, 375] on span "Event" at bounding box center [118, 377] width 127 height 16
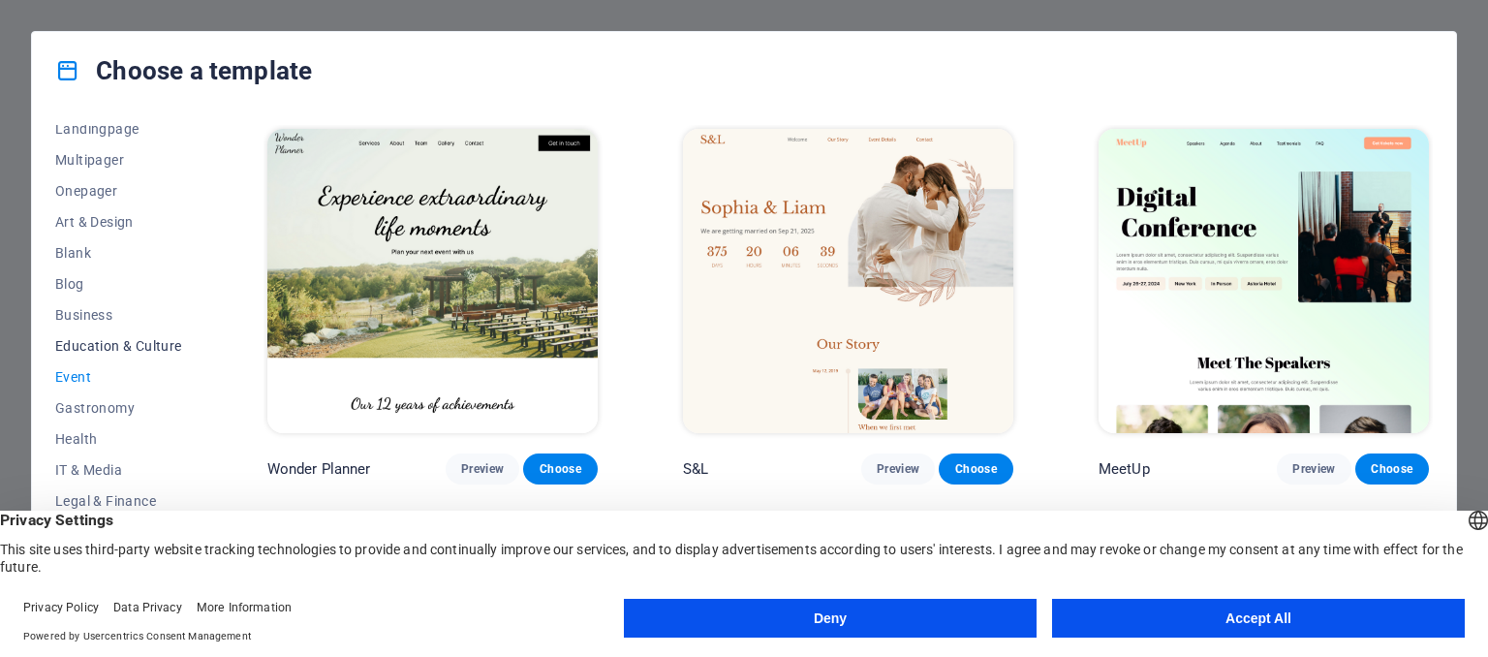
click at [96, 350] on span "Education & Culture" at bounding box center [118, 346] width 127 height 16
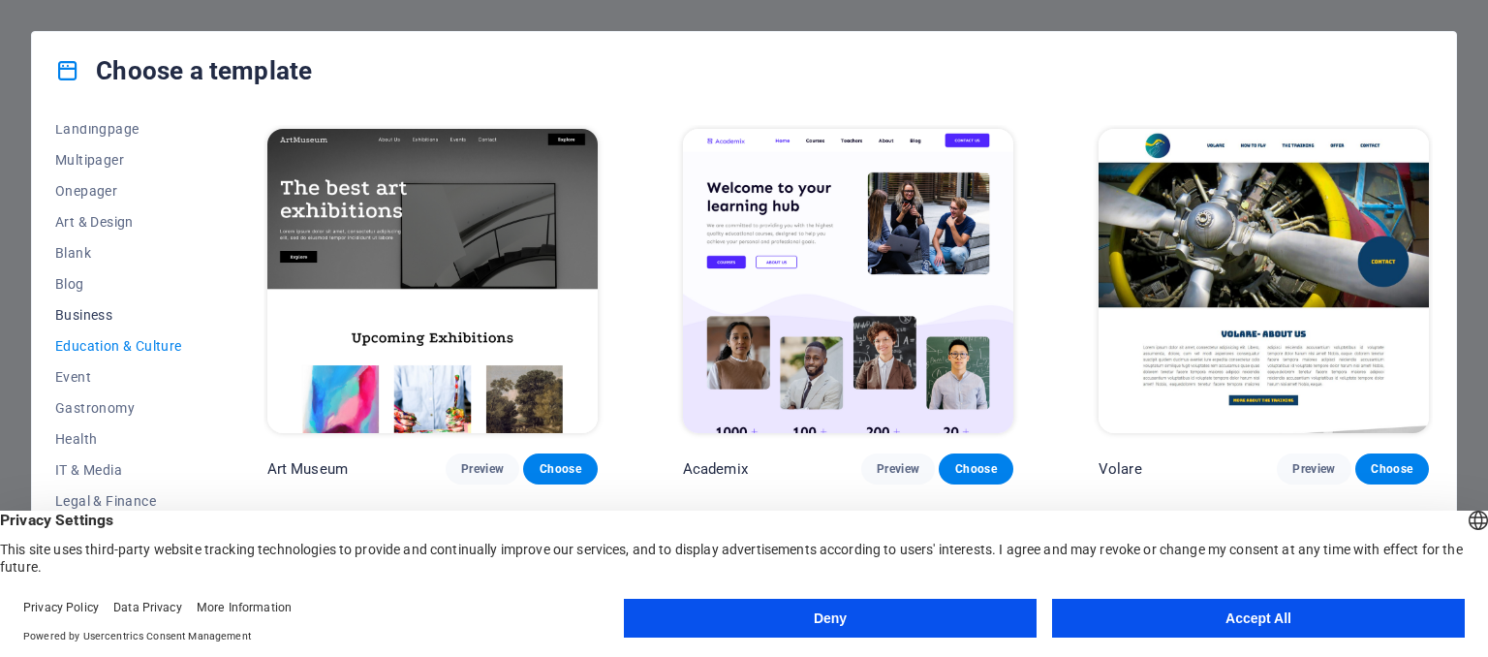
click at [88, 312] on span "Business" at bounding box center [118, 315] width 127 height 16
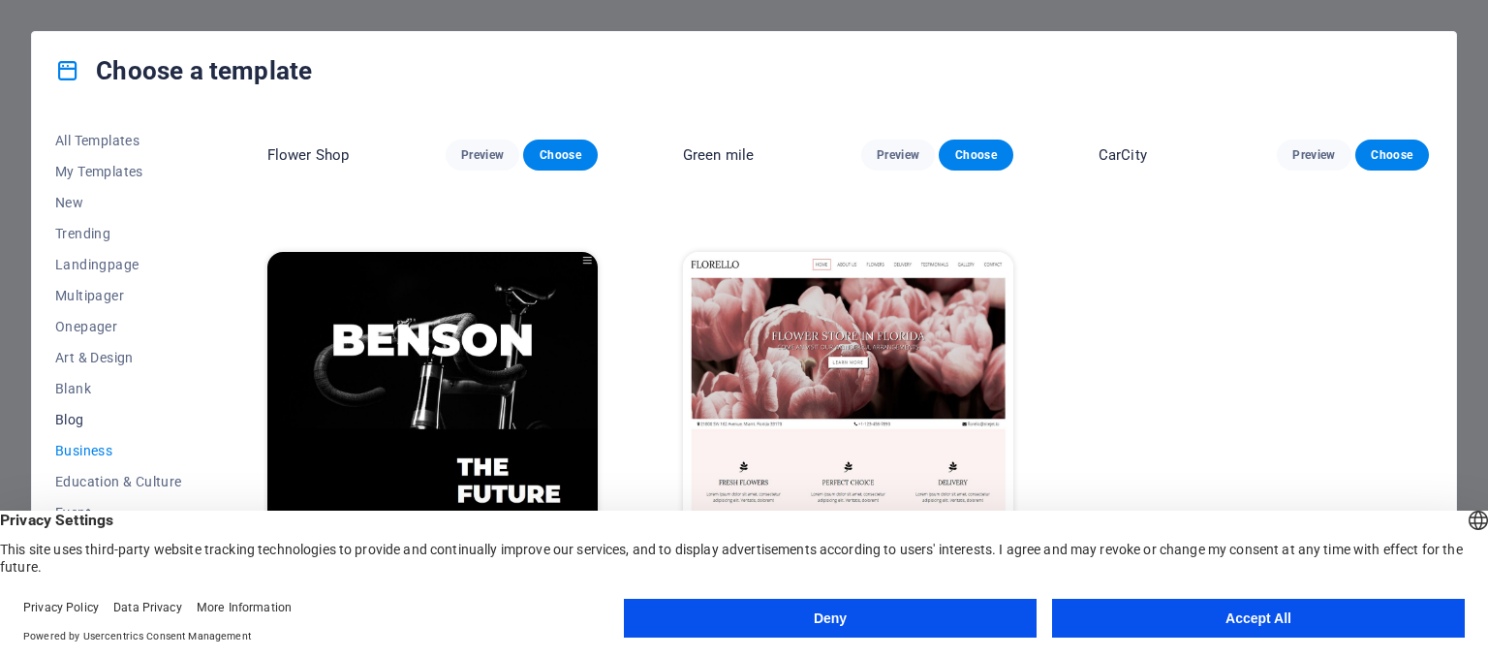
click at [62, 415] on span "Blog" at bounding box center [118, 420] width 127 height 16
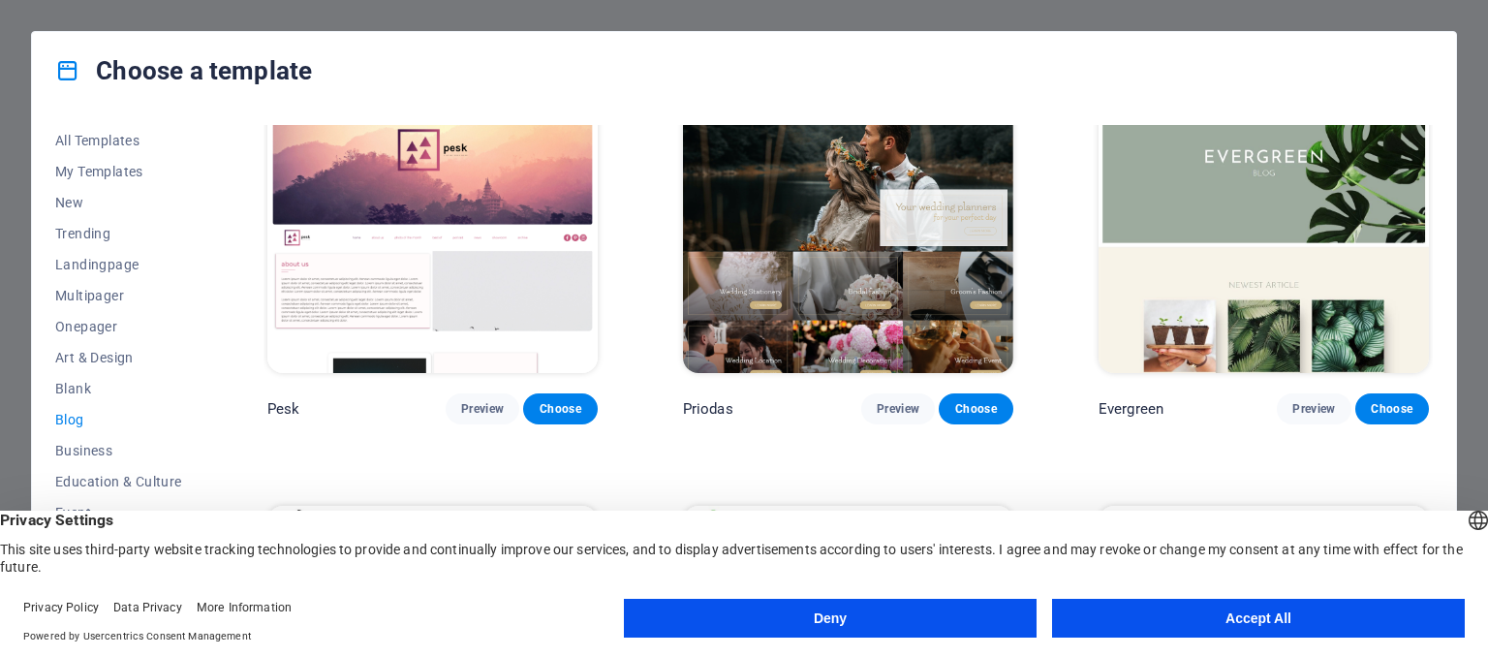
scroll to position [3364, 0]
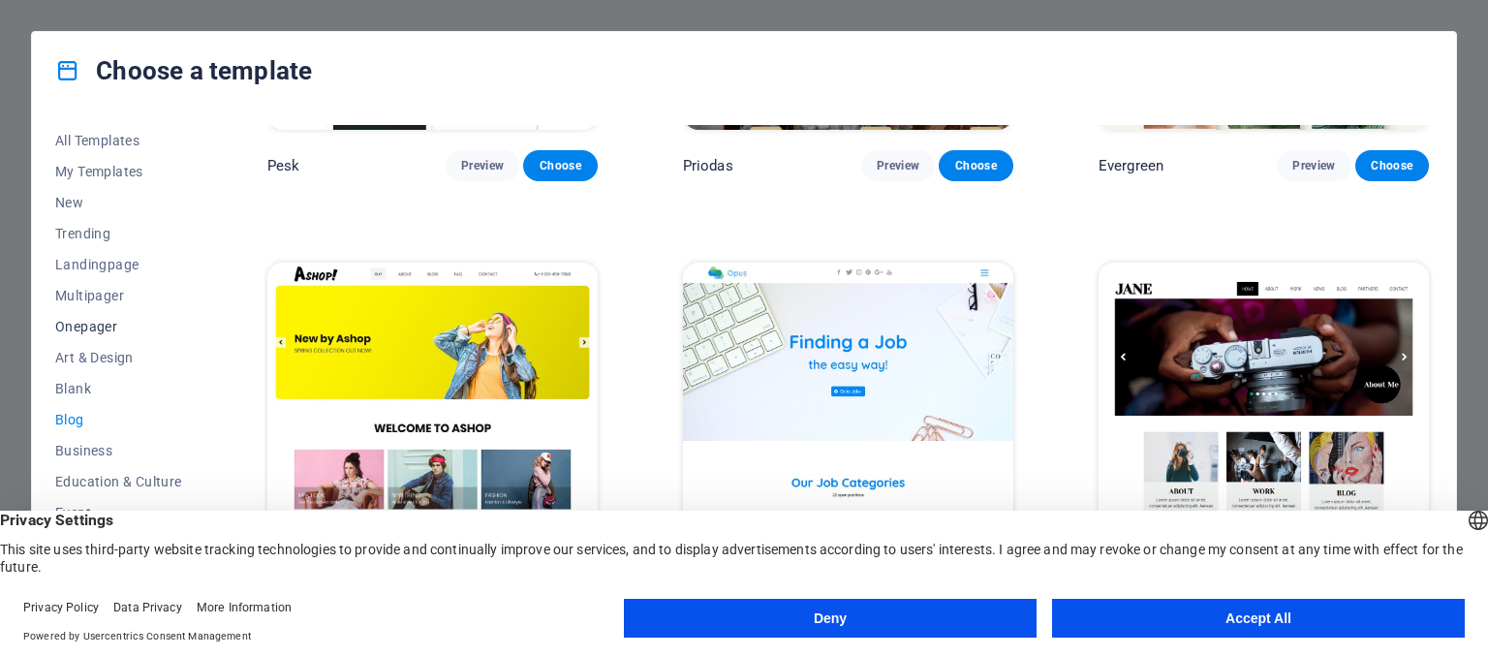
click at [83, 323] on span "Onepager" at bounding box center [118, 327] width 127 height 16
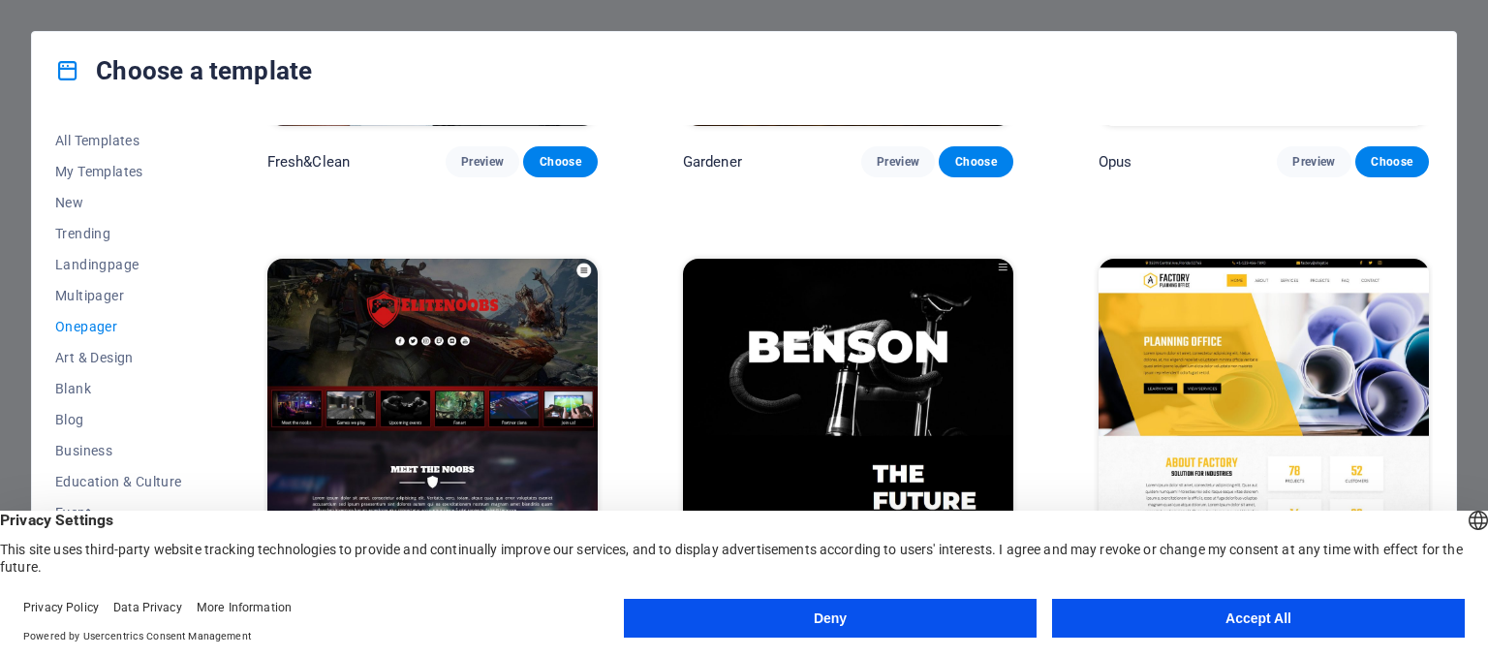
scroll to position [8332, 0]
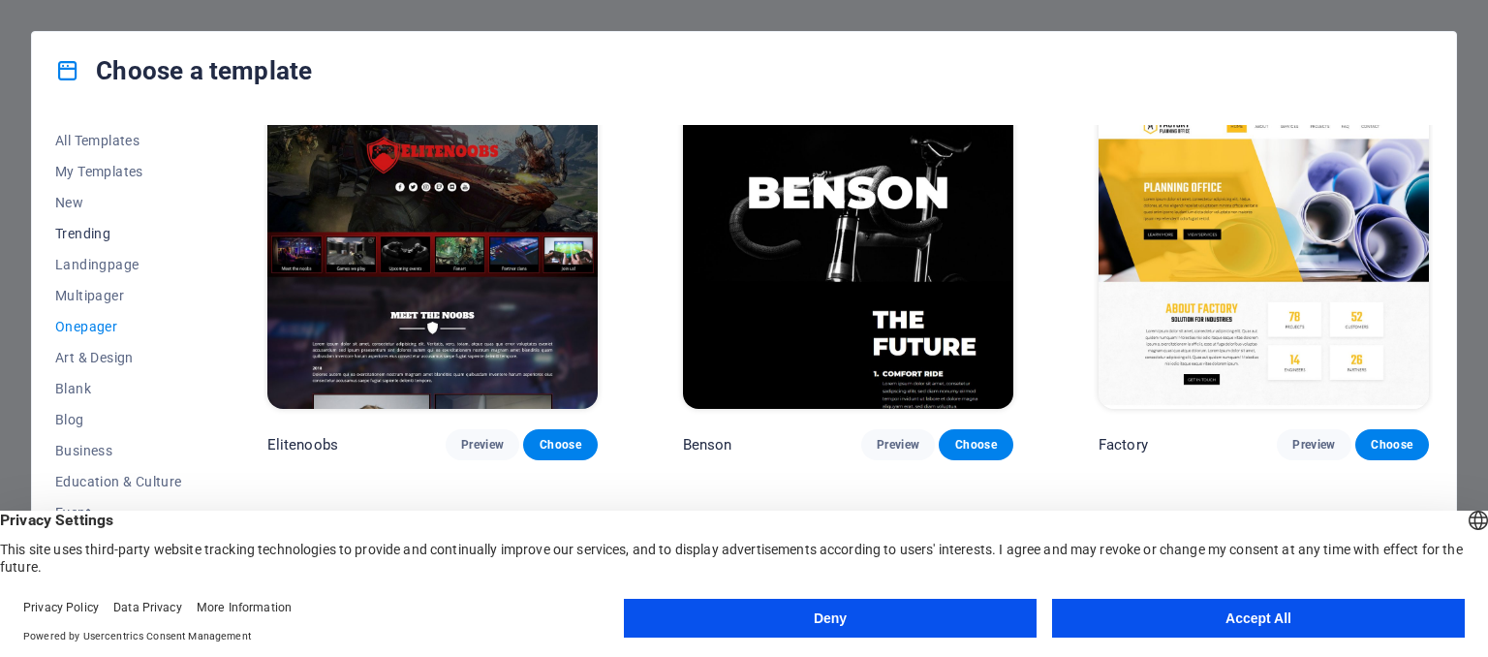
click at [81, 231] on span "Trending" at bounding box center [118, 234] width 127 height 16
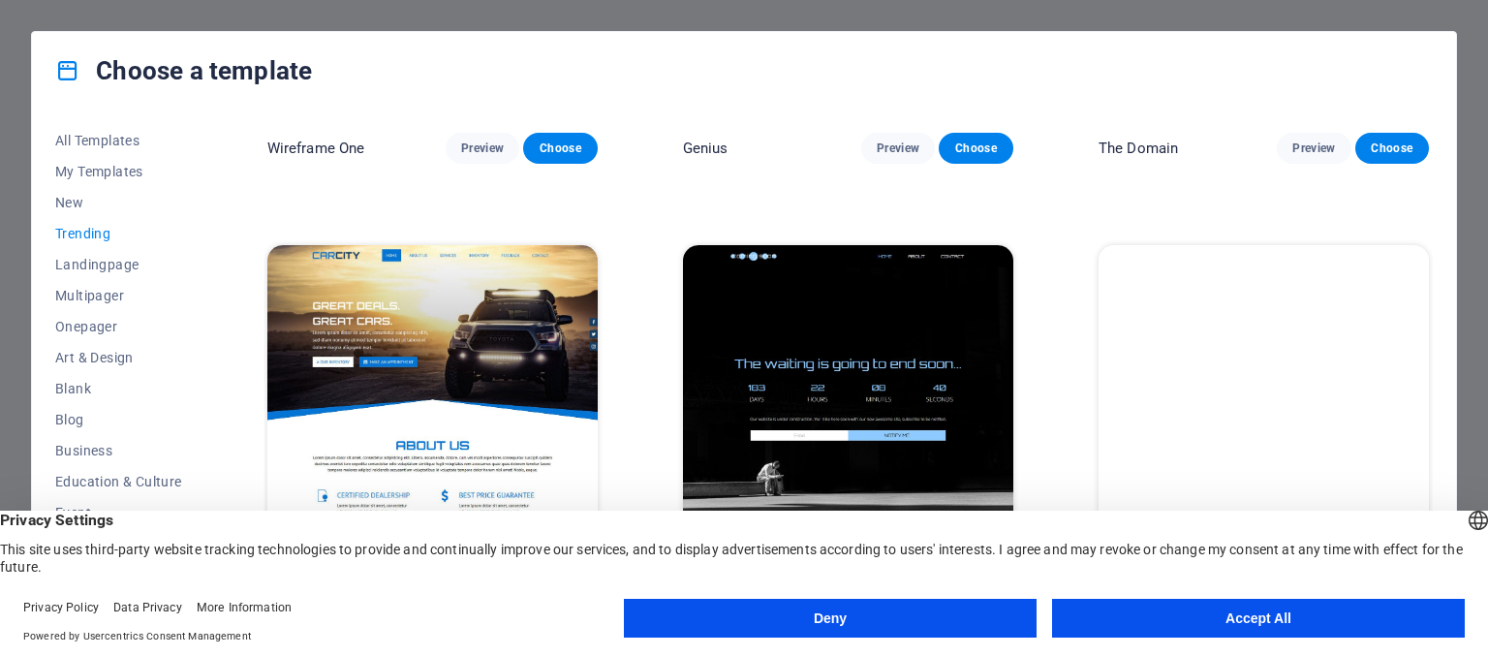
scroll to position [2058, 0]
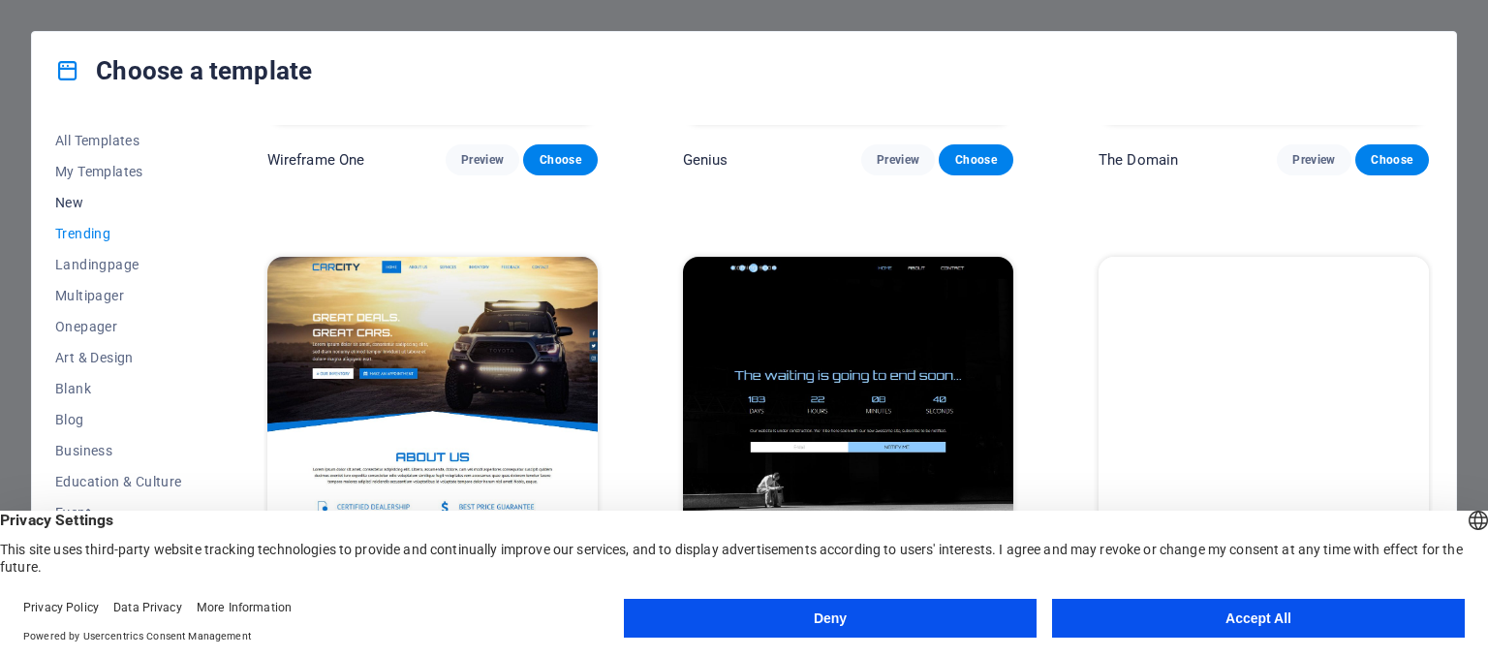
click at [66, 203] on span "New" at bounding box center [118, 203] width 127 height 16
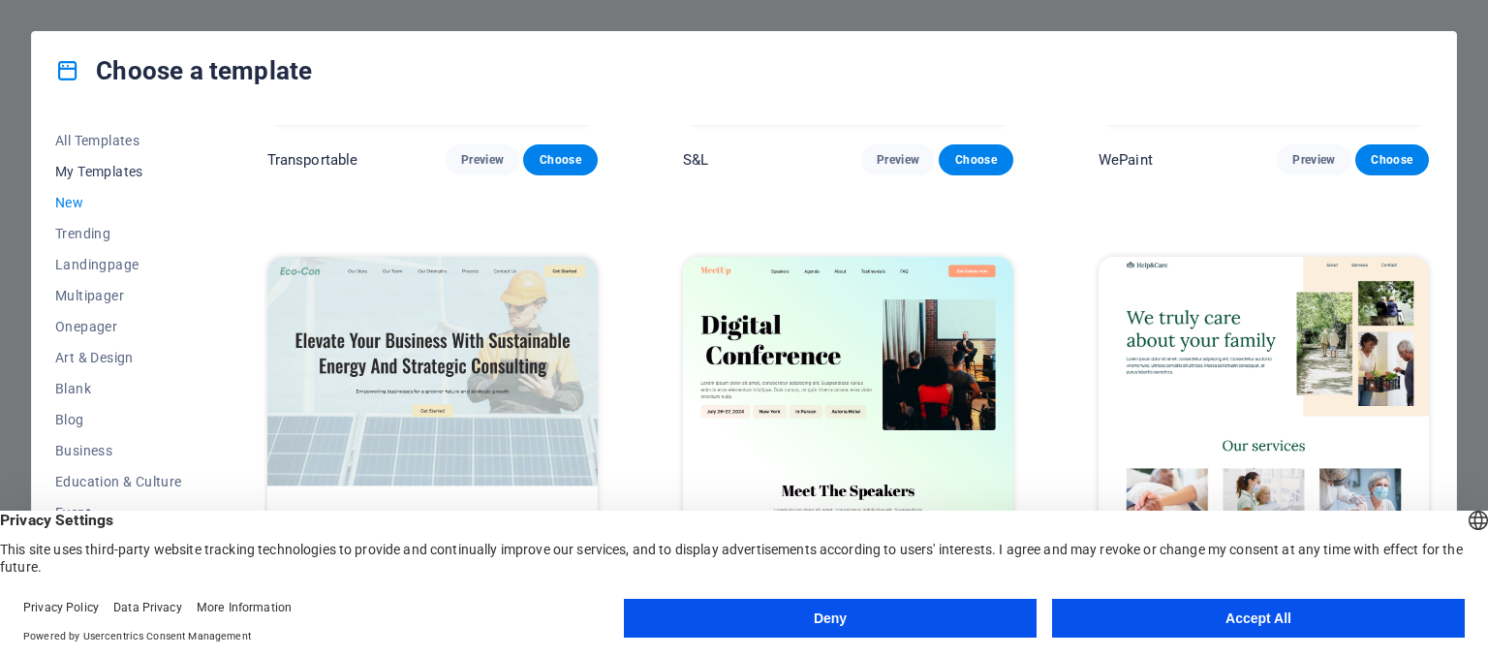
click at [85, 169] on span "My Templates" at bounding box center [118, 172] width 127 height 16
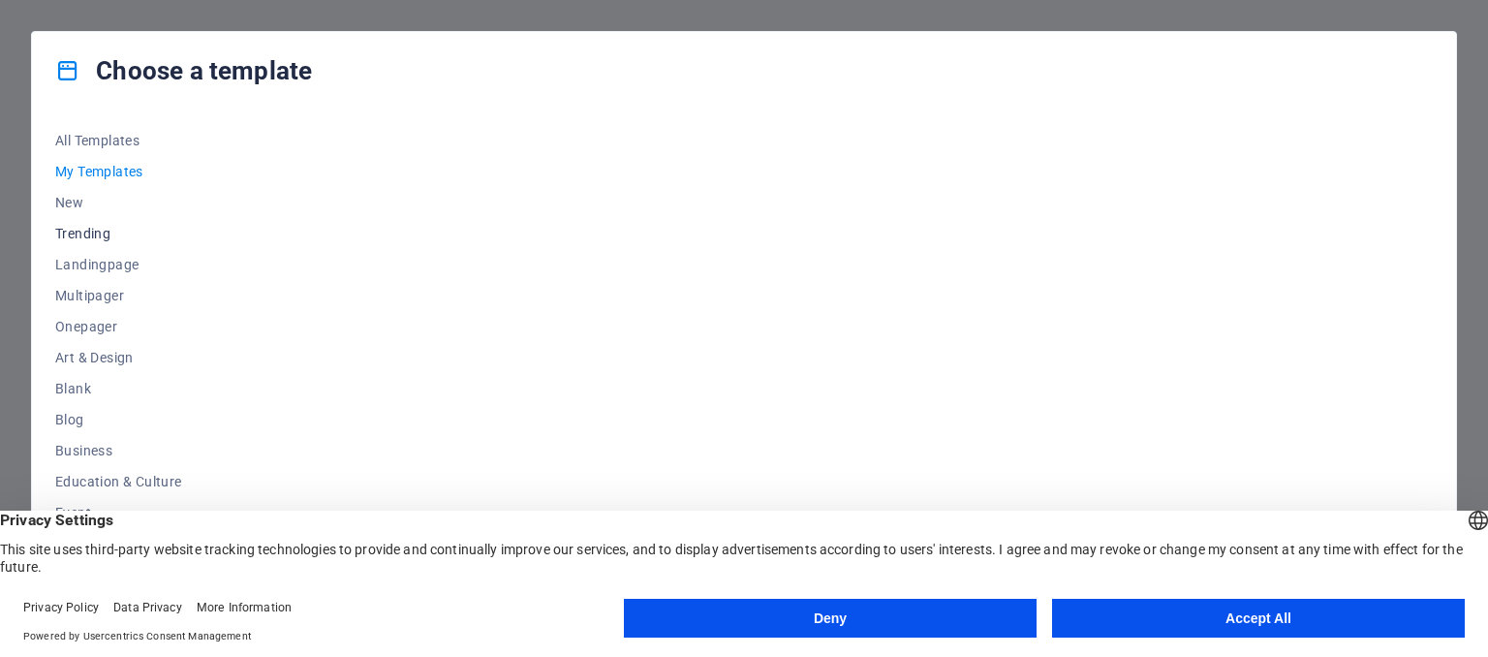
click at [74, 236] on span "Trending" at bounding box center [118, 234] width 127 height 16
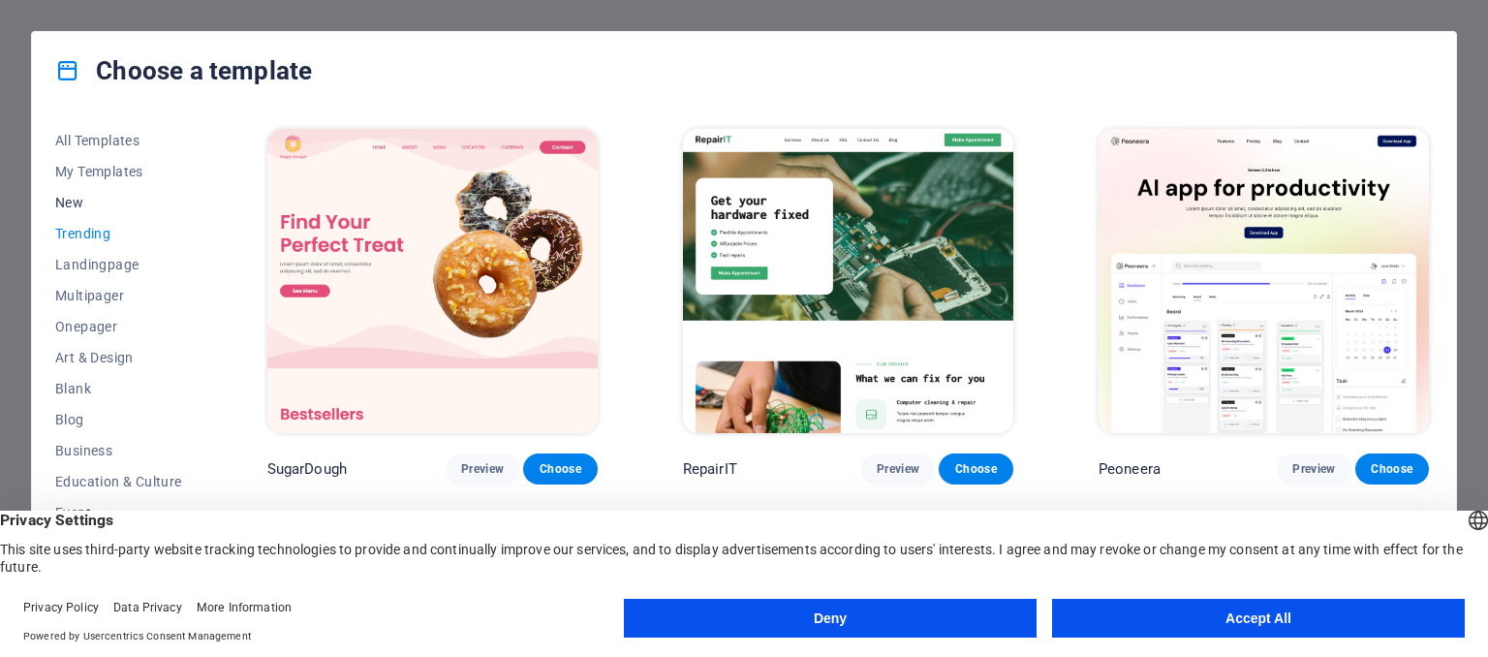
click at [73, 206] on span "New" at bounding box center [118, 203] width 127 height 16
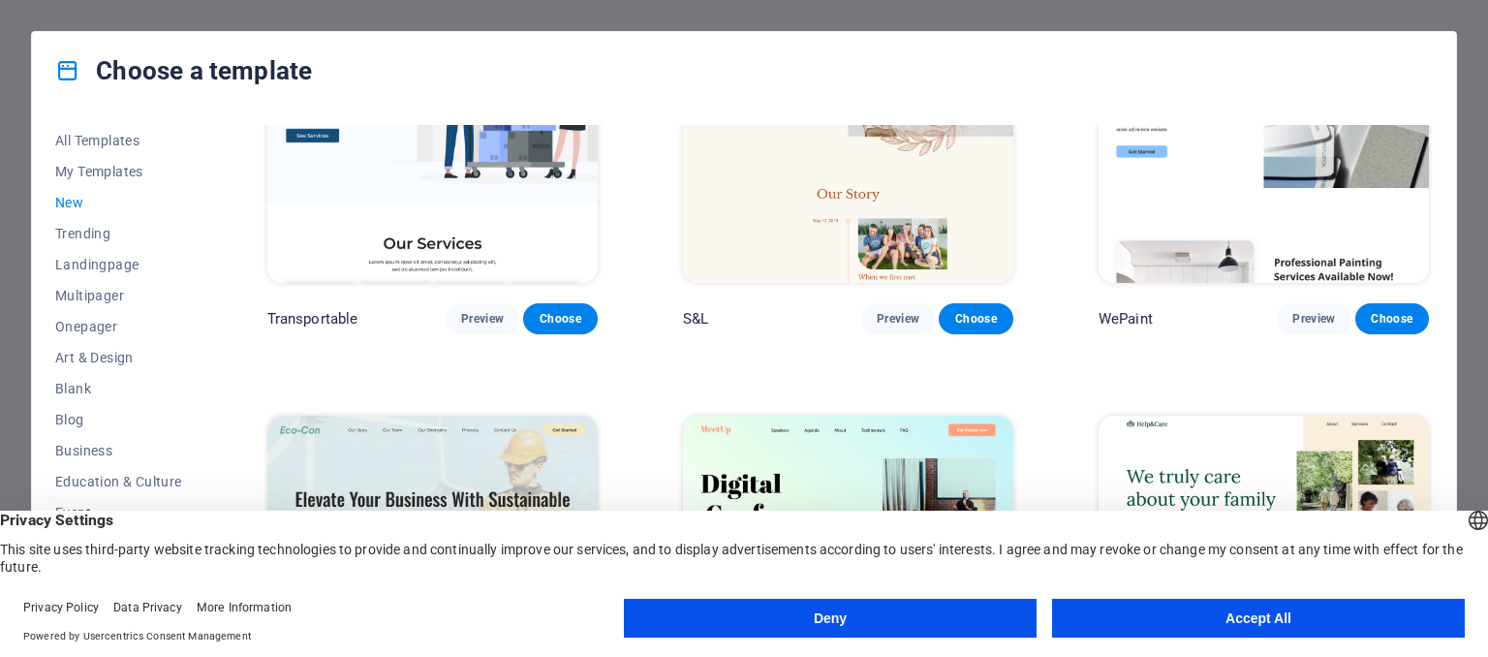
scroll to position [2058, 0]
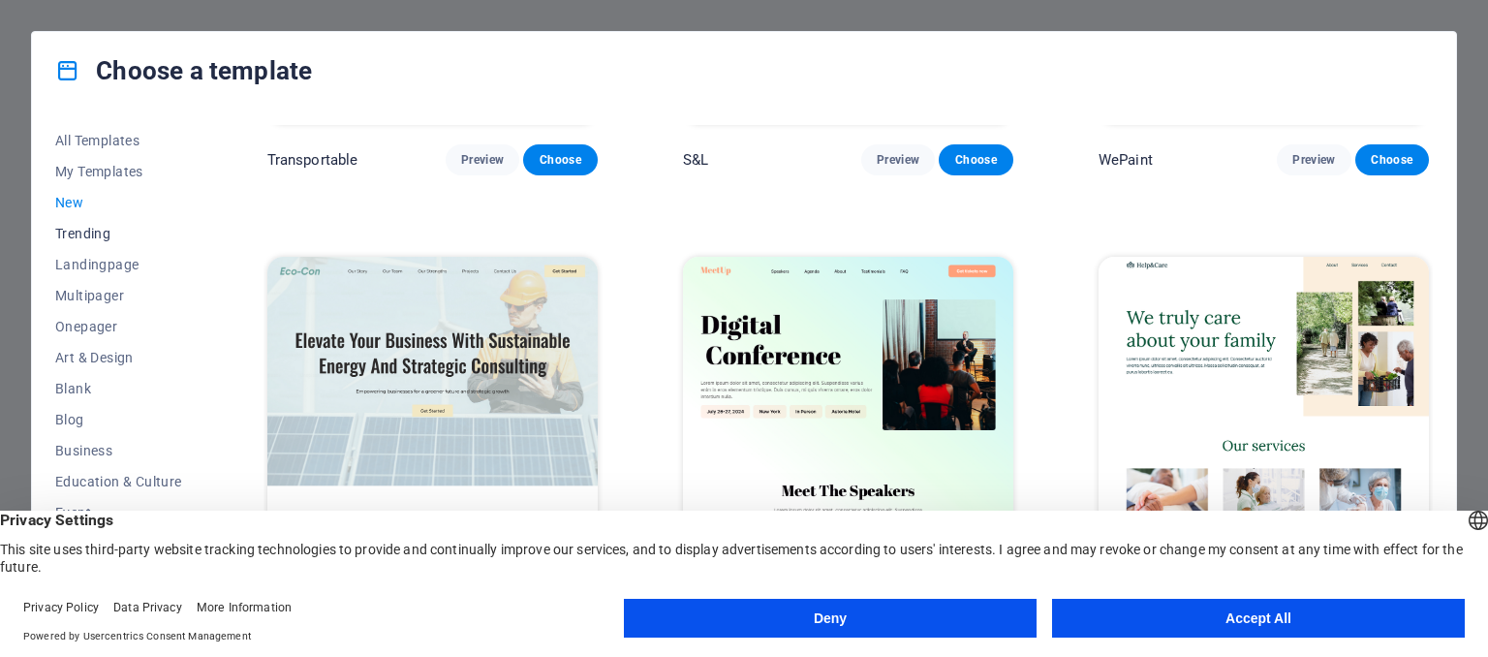
click at [103, 239] on span "Trending" at bounding box center [118, 234] width 127 height 16
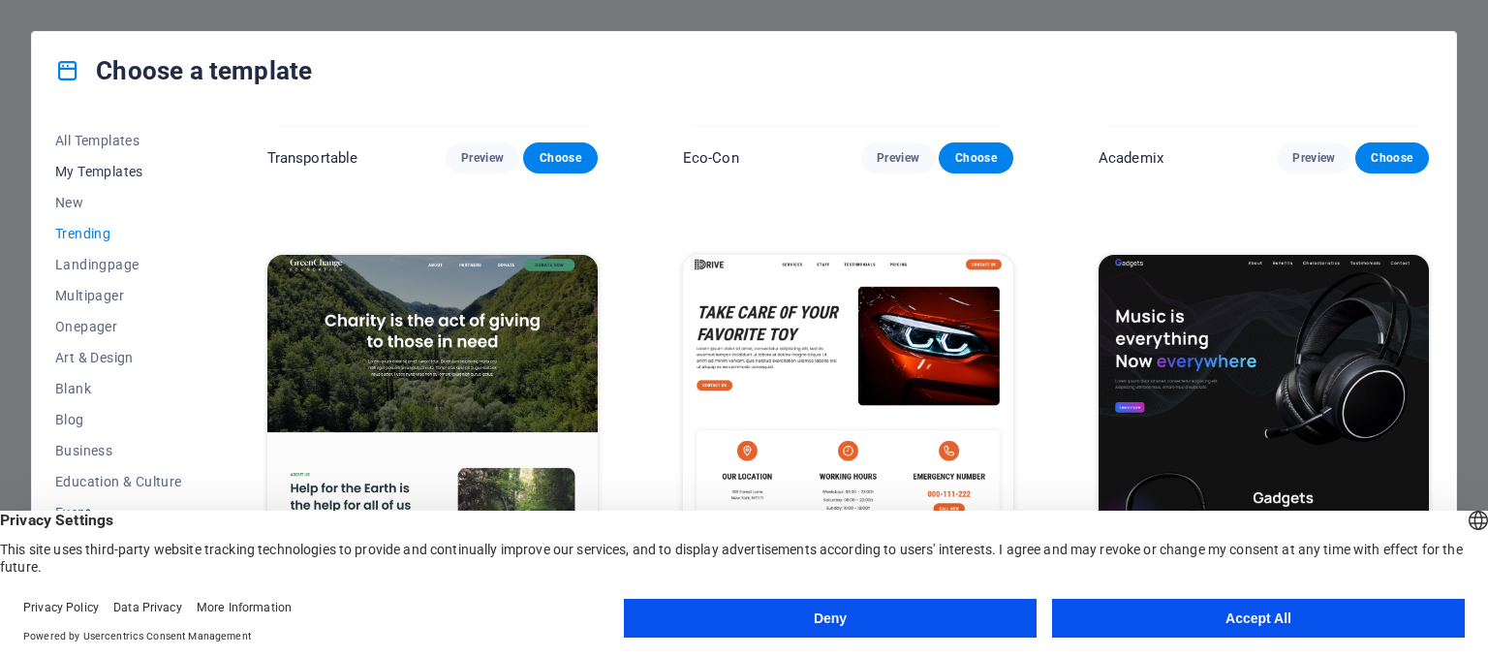
click at [106, 176] on span "My Templates" at bounding box center [118, 172] width 127 height 16
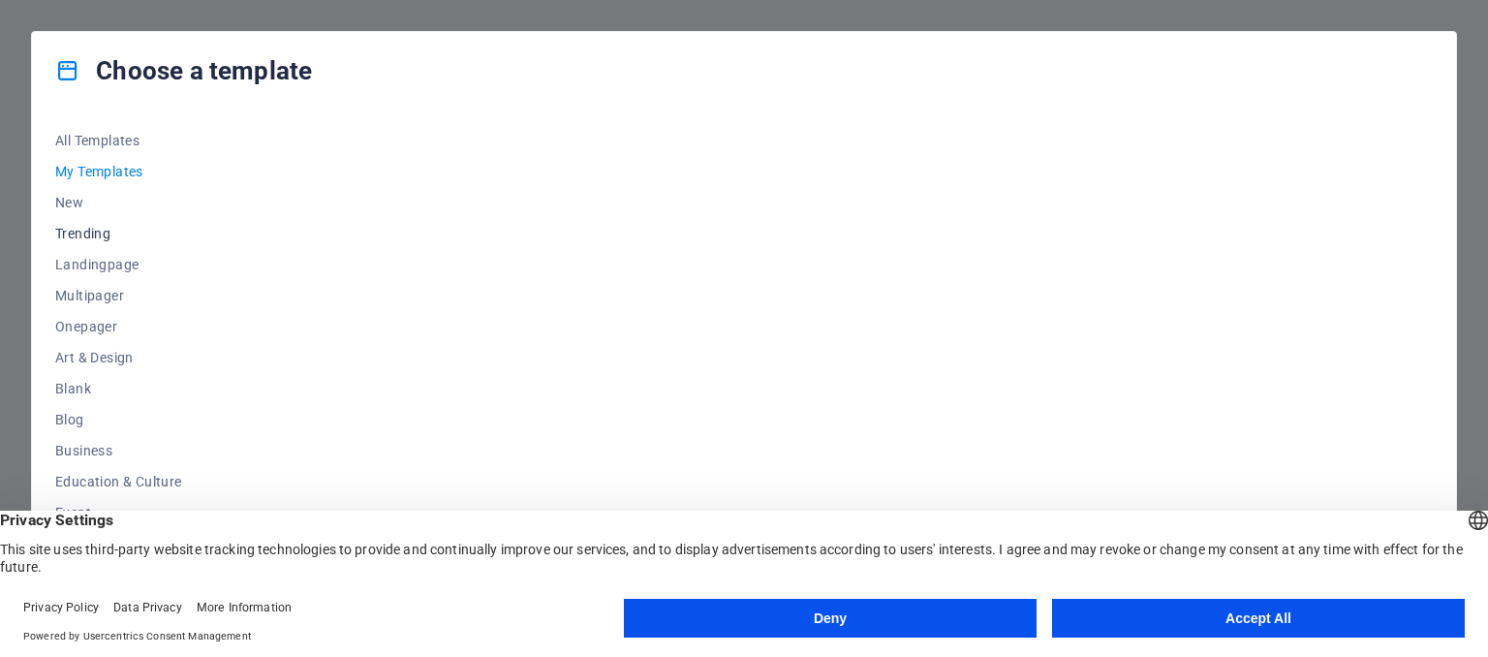
drag, startPoint x: 73, startPoint y: 198, endPoint x: 91, endPoint y: 221, distance: 29.7
click at [73, 199] on span "New" at bounding box center [118, 203] width 127 height 16
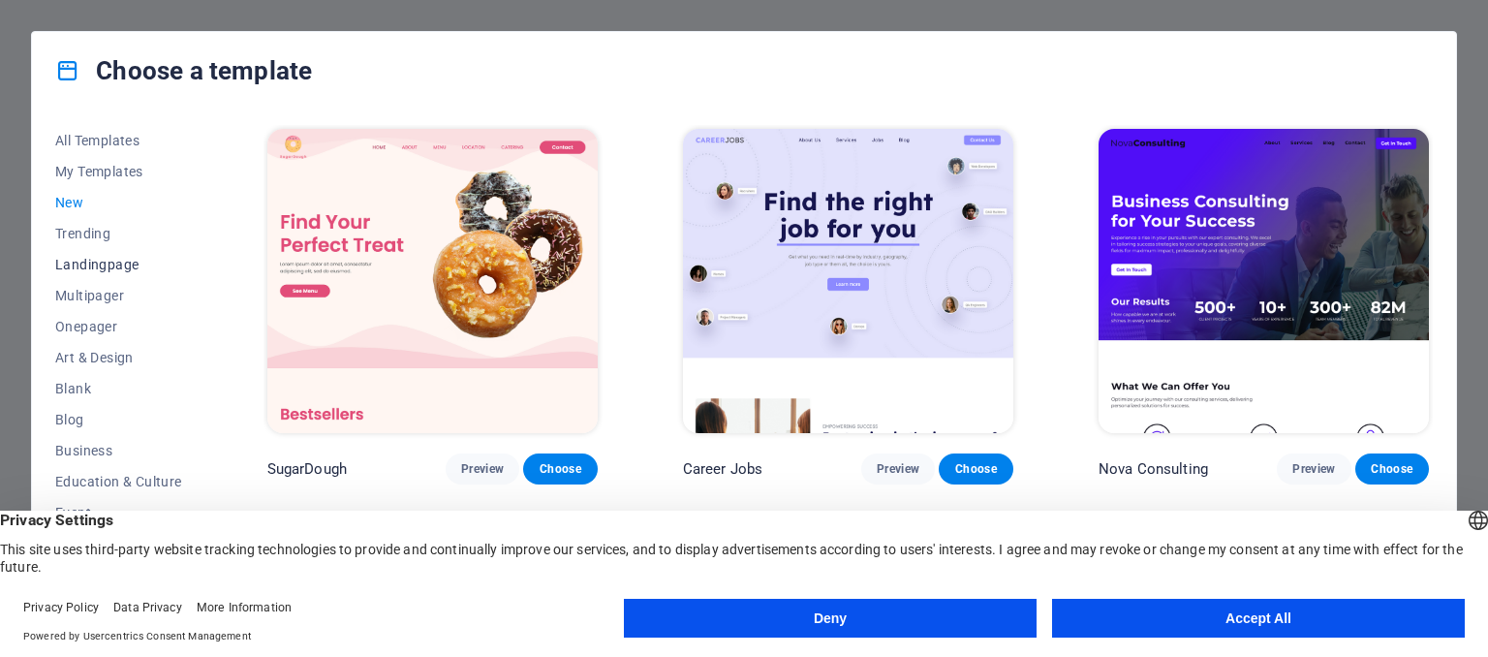
click at [100, 262] on span "Landingpage" at bounding box center [118, 265] width 127 height 16
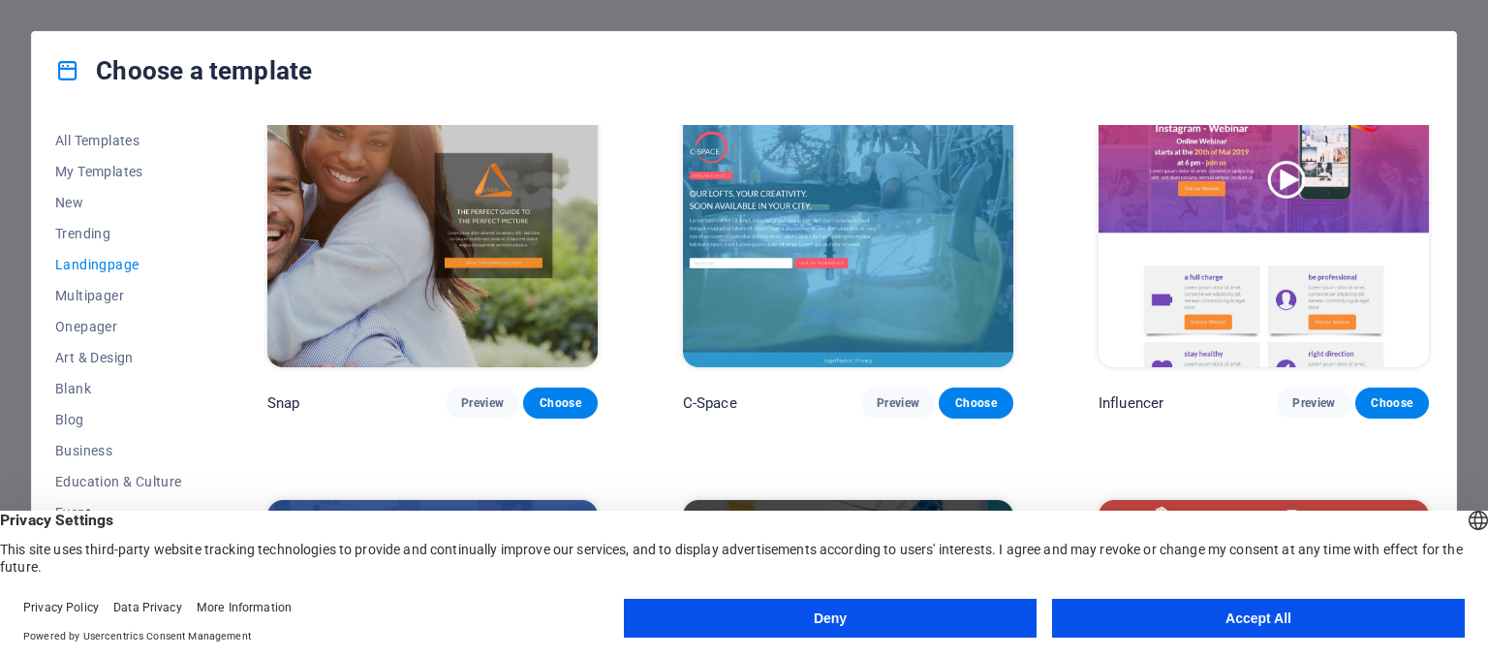
scroll to position [1841, 0]
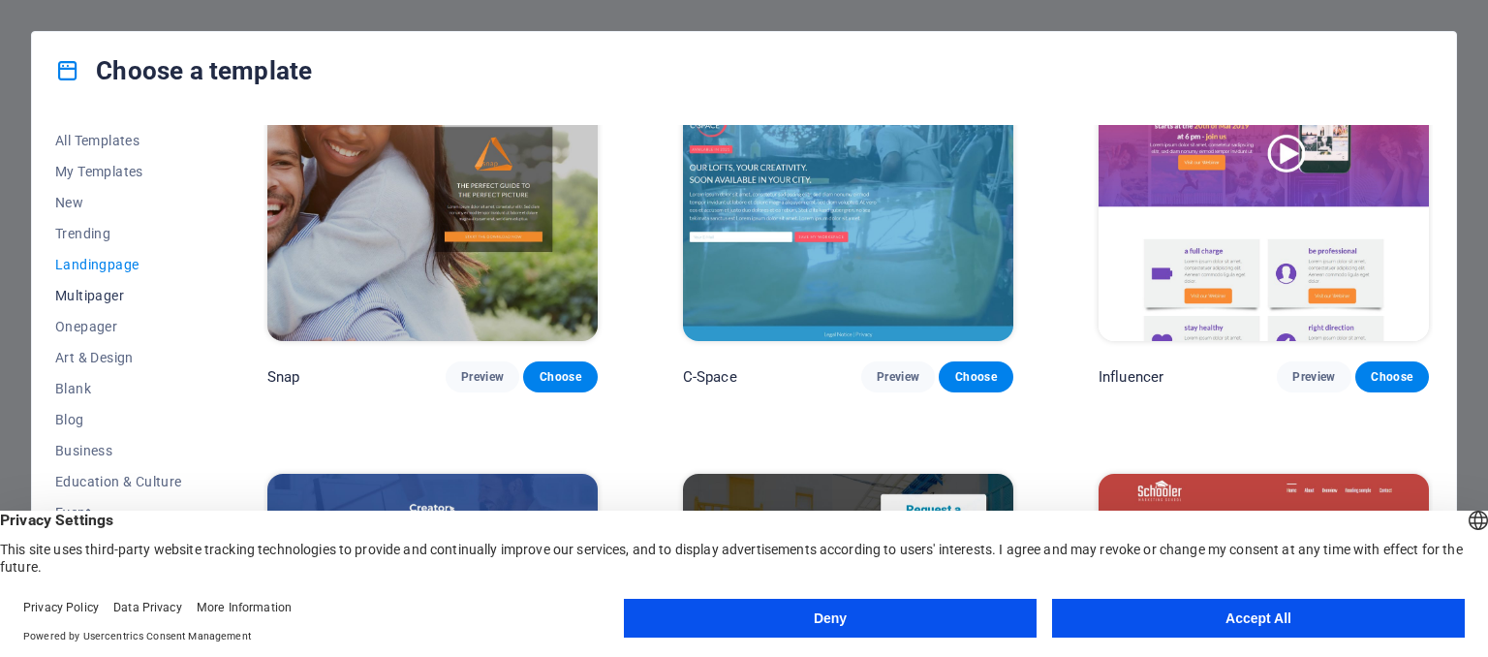
click at [94, 293] on span "Multipager" at bounding box center [118, 296] width 127 height 16
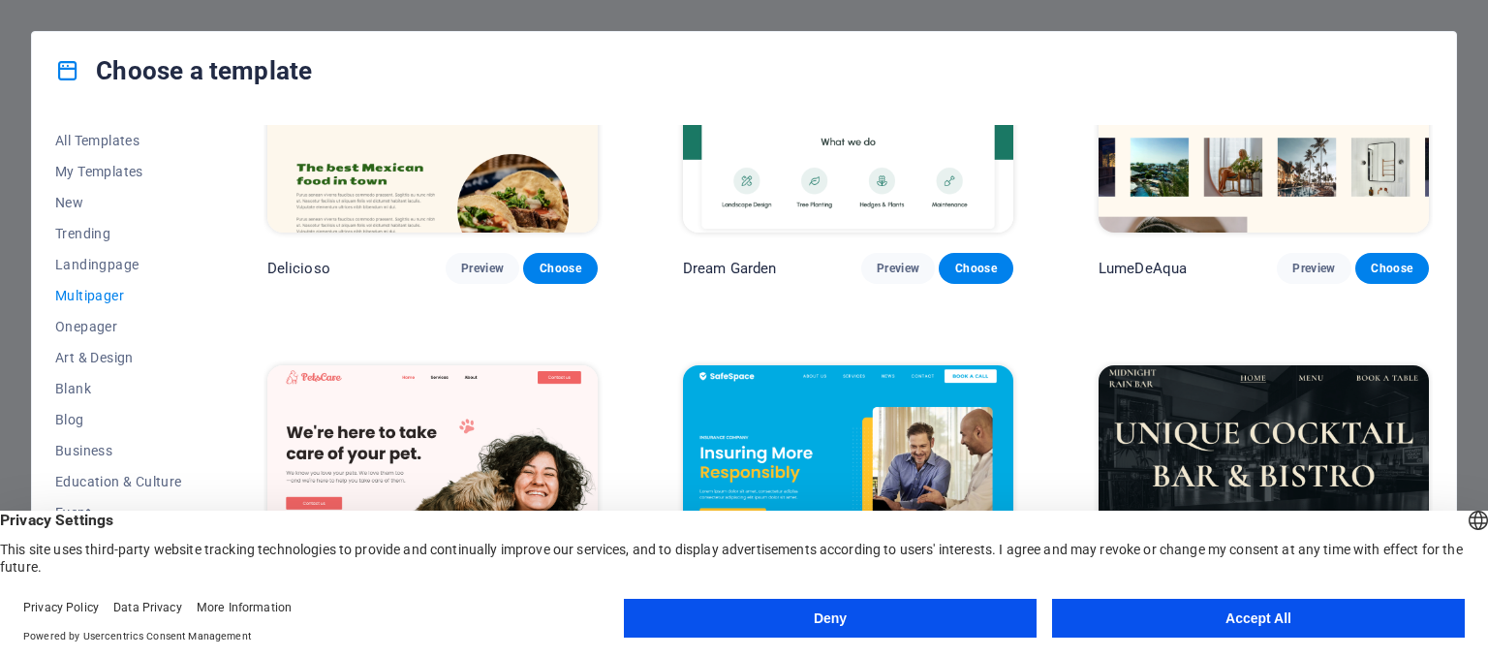
scroll to position [2616, 0]
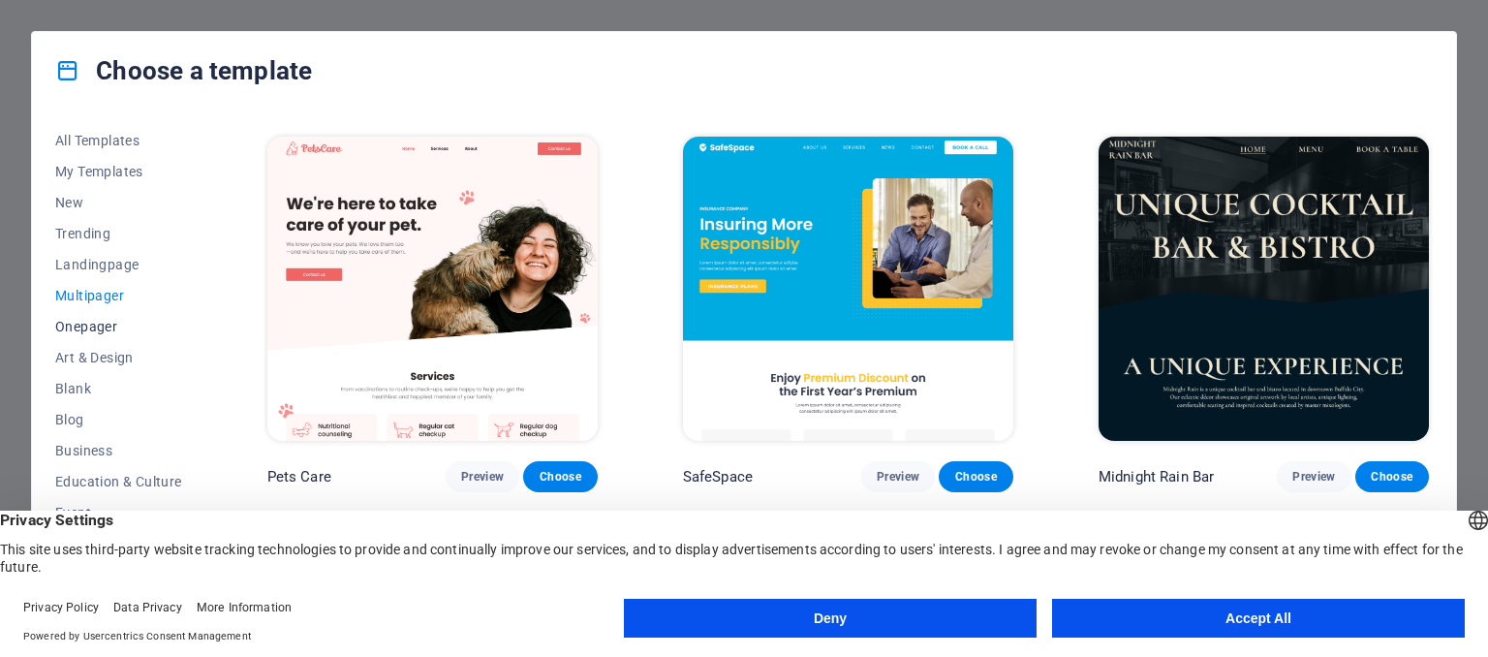
click at [95, 319] on span "Onepager" at bounding box center [118, 327] width 127 height 16
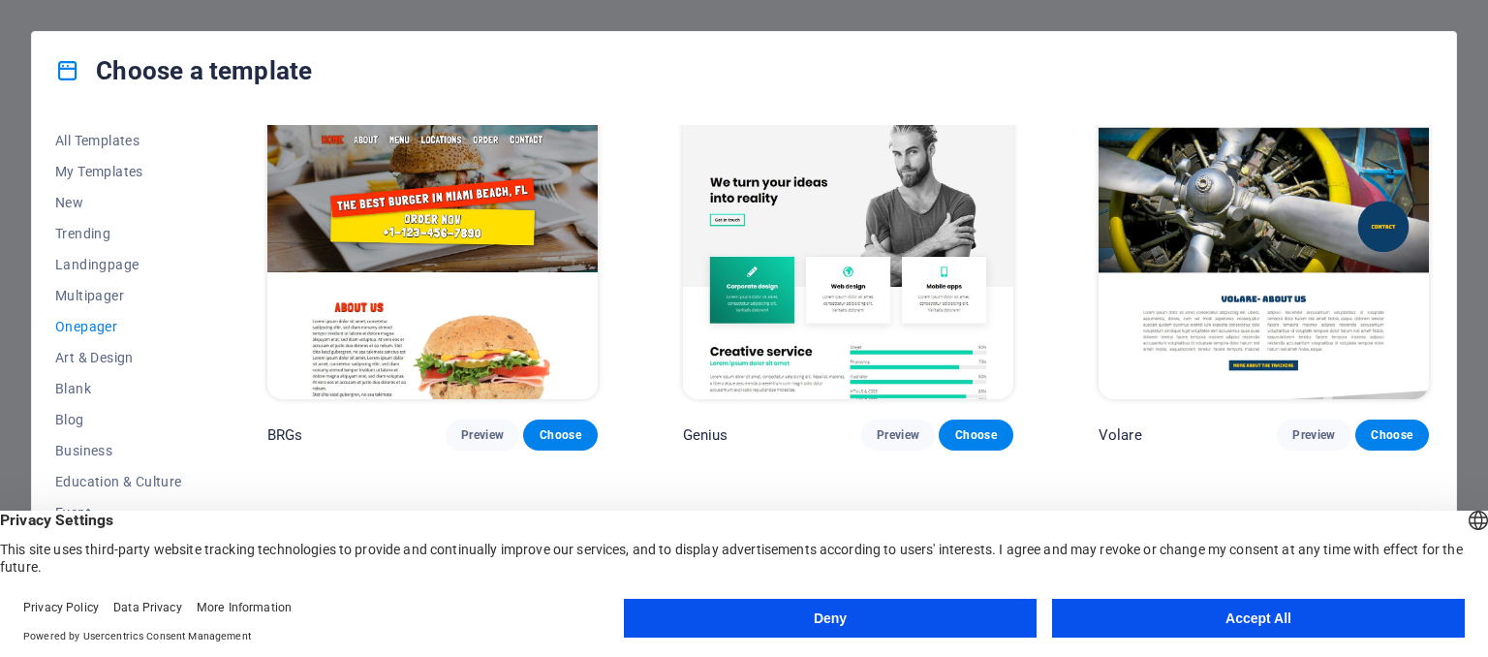
scroll to position [4747, 0]
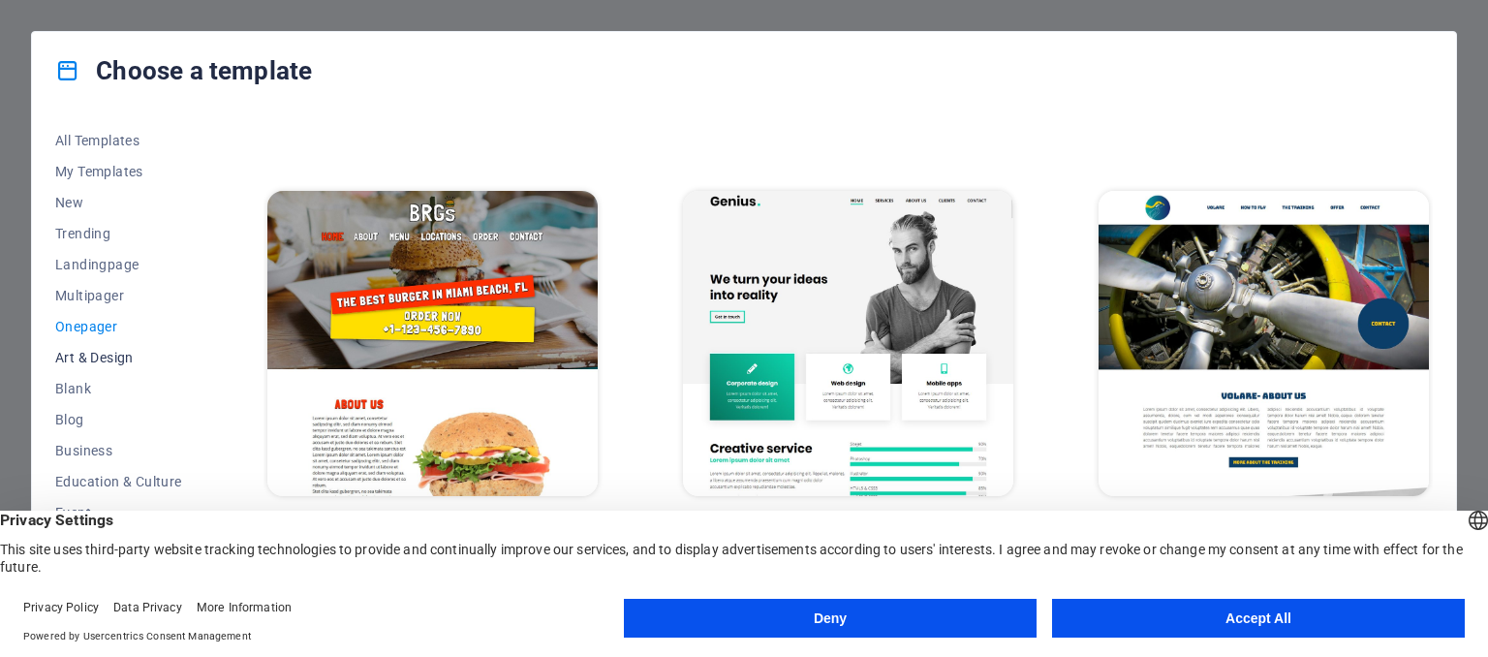
click at [116, 363] on span "Art & Design" at bounding box center [118, 358] width 127 height 16
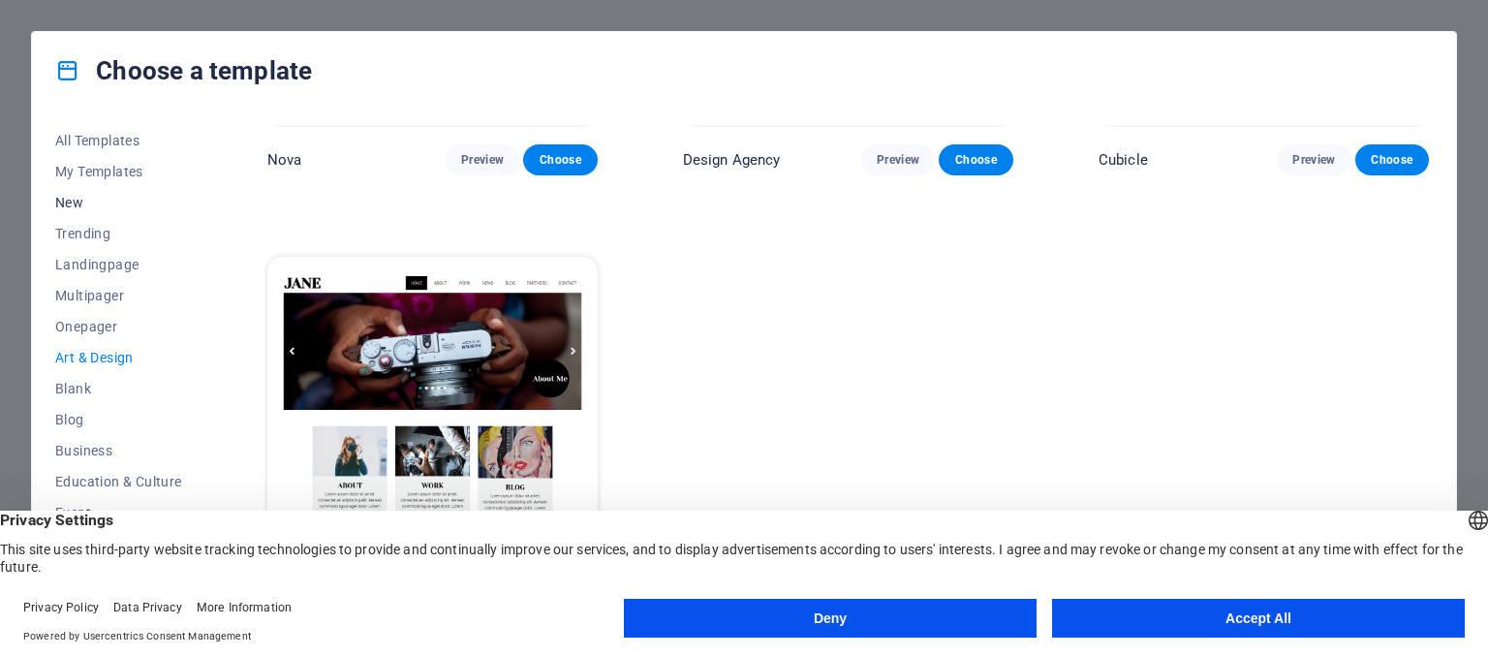
click at [85, 199] on span "New" at bounding box center [118, 203] width 127 height 16
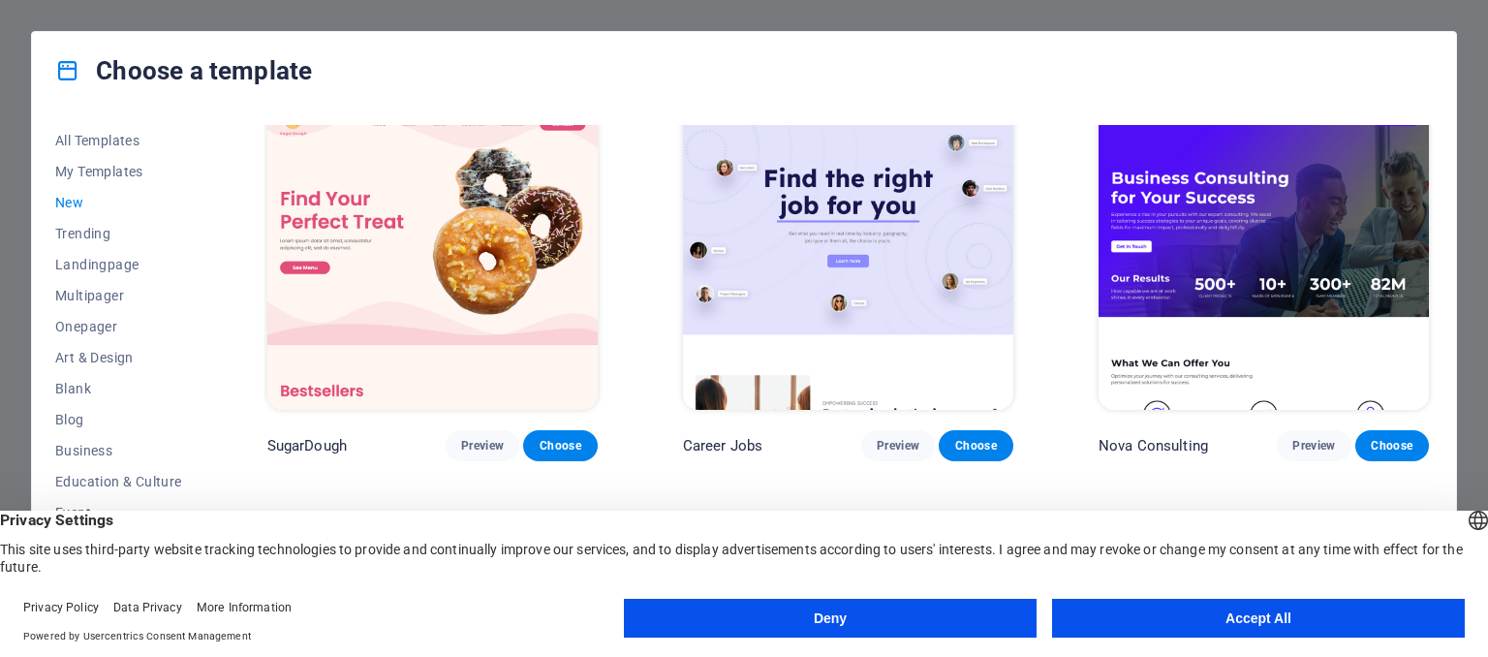
scroll to position [0, 0]
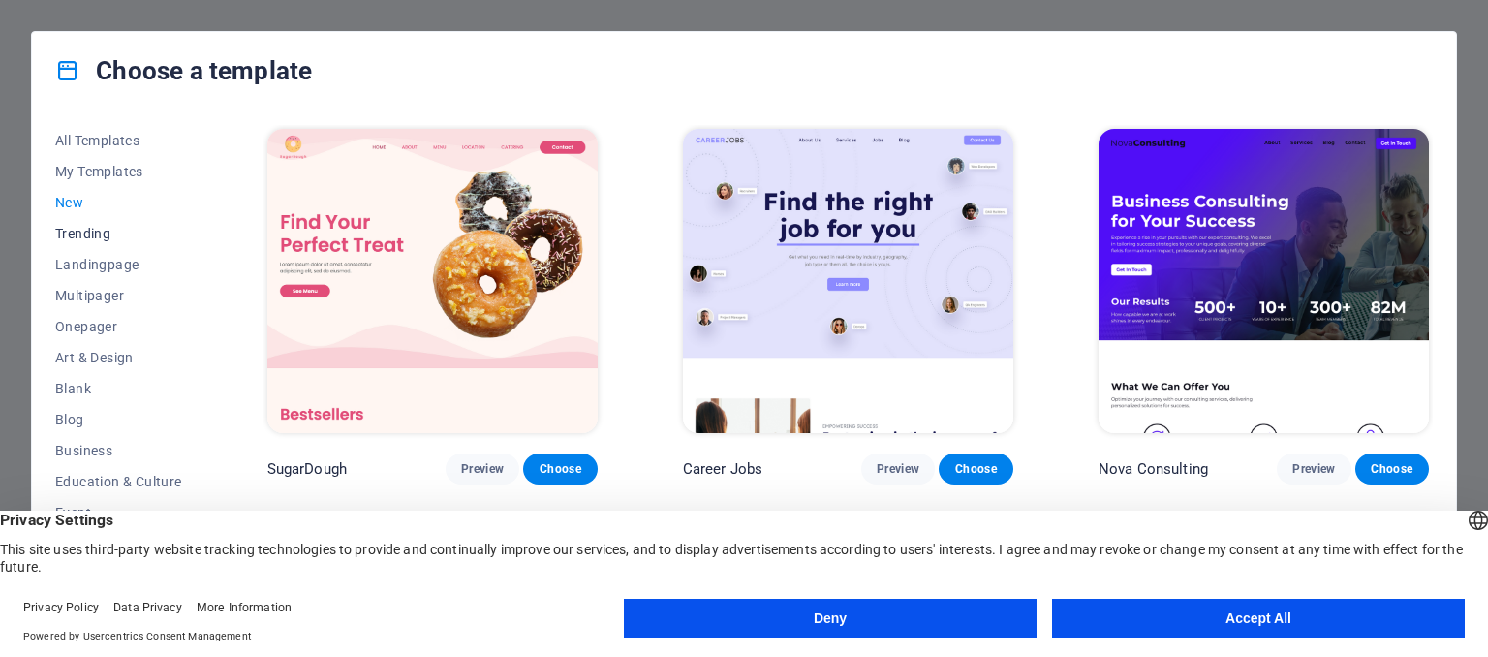
click at [82, 232] on span "Trending" at bounding box center [118, 234] width 127 height 16
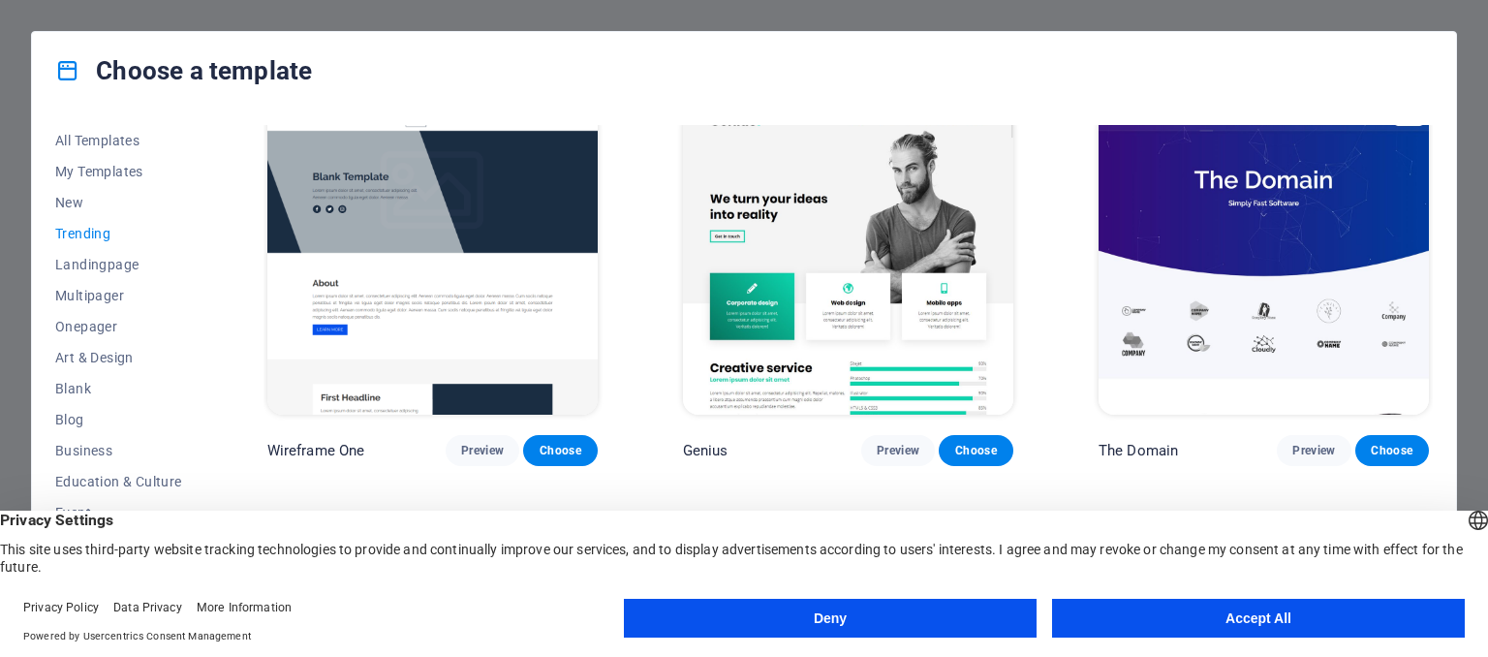
scroll to position [1670, 0]
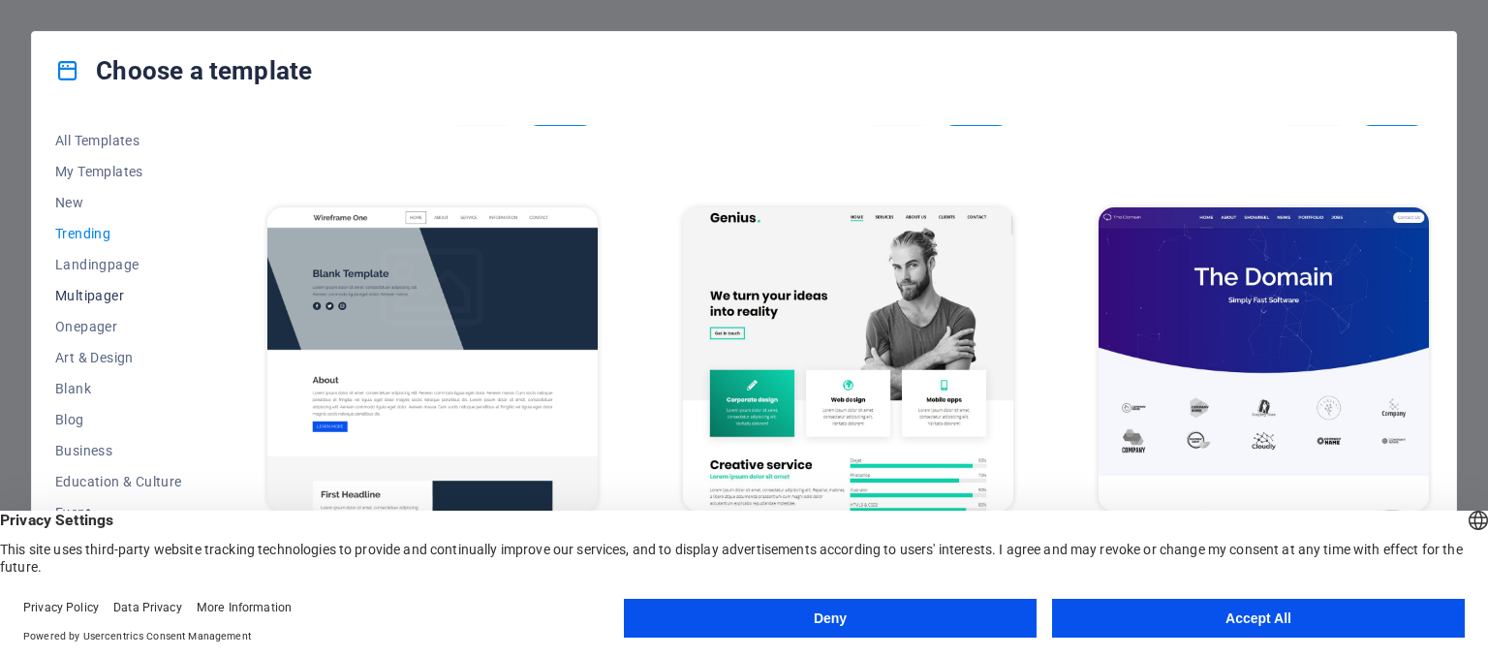
click at [100, 284] on button "Multipager" at bounding box center [118, 295] width 127 height 31
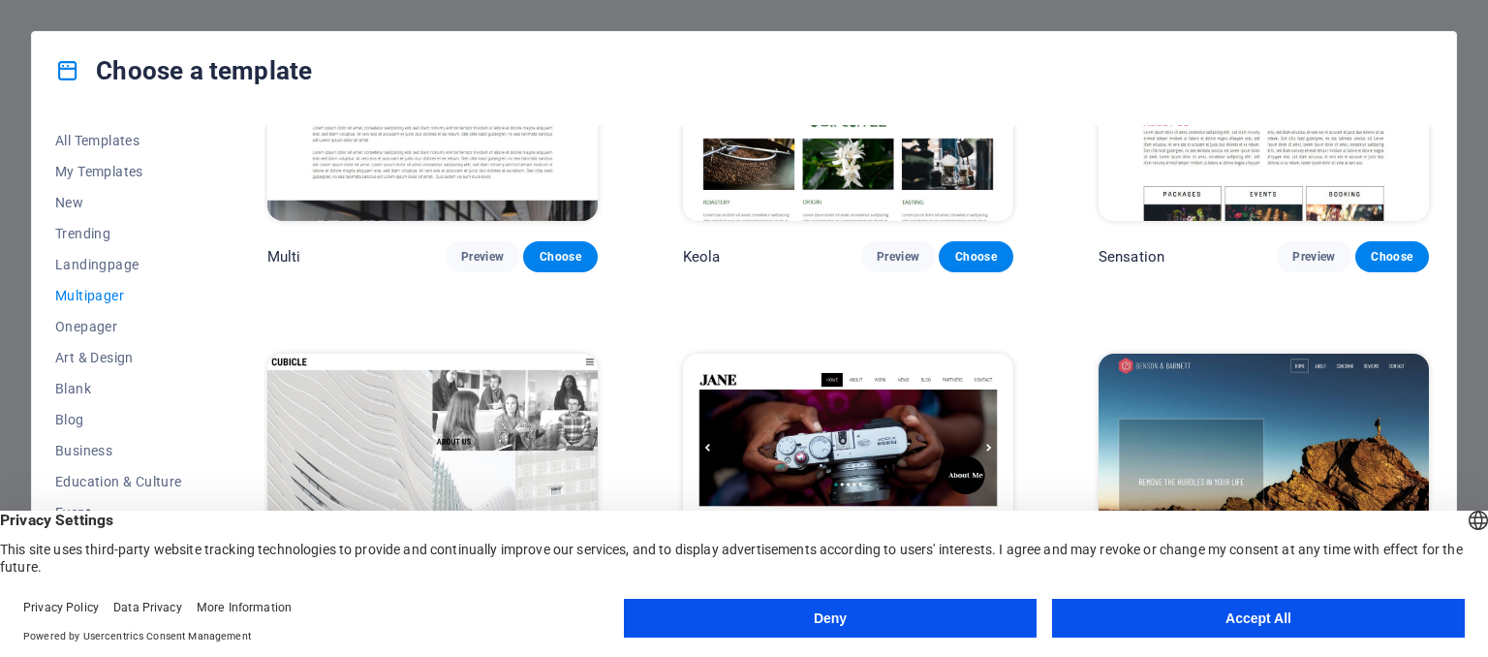
scroll to position [9893, 0]
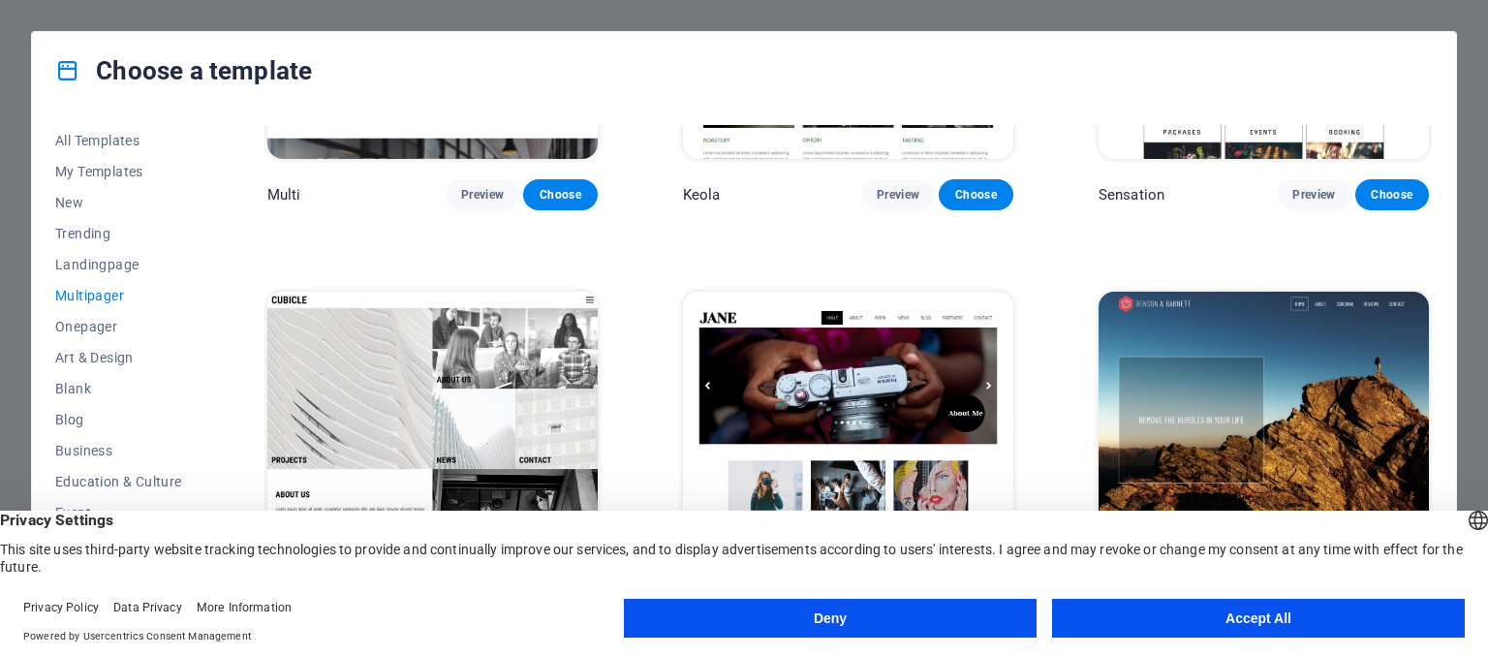
click at [1135, 621] on button "Accept All" at bounding box center [1258, 618] width 413 height 39
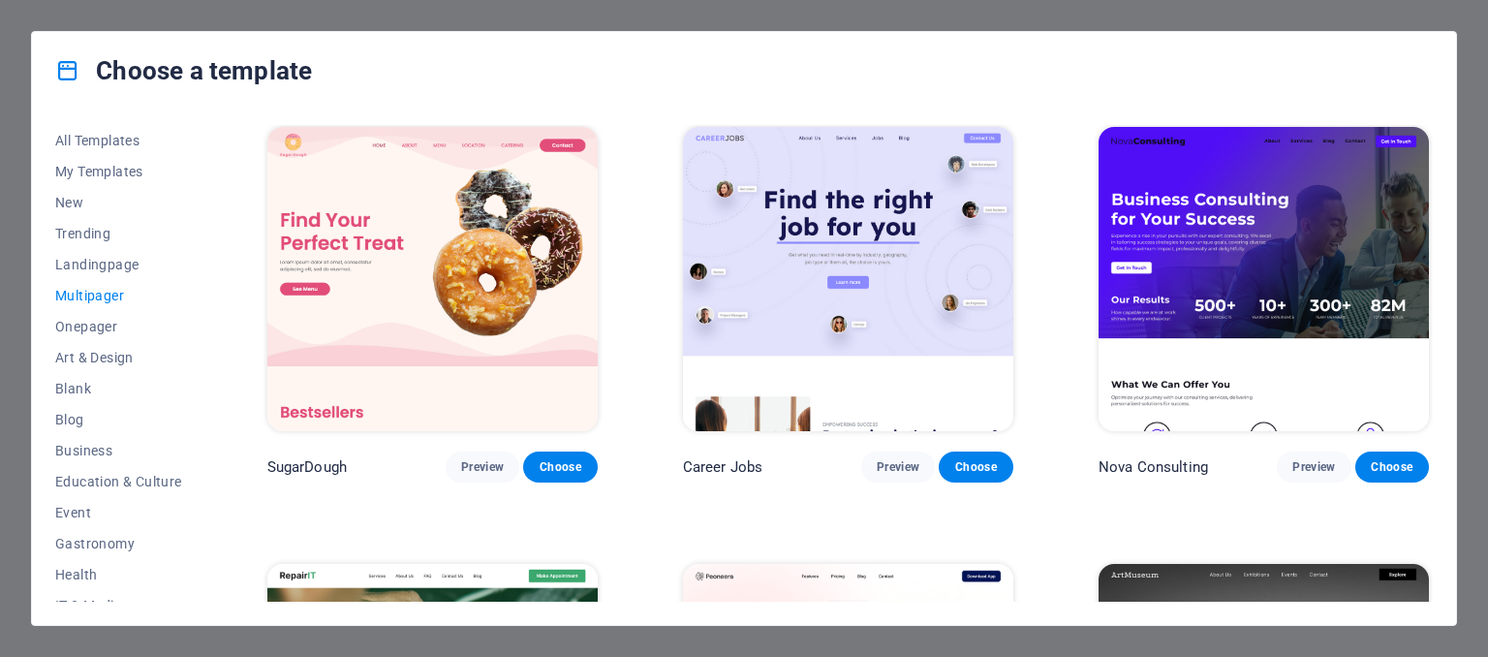
scroll to position [0, 0]
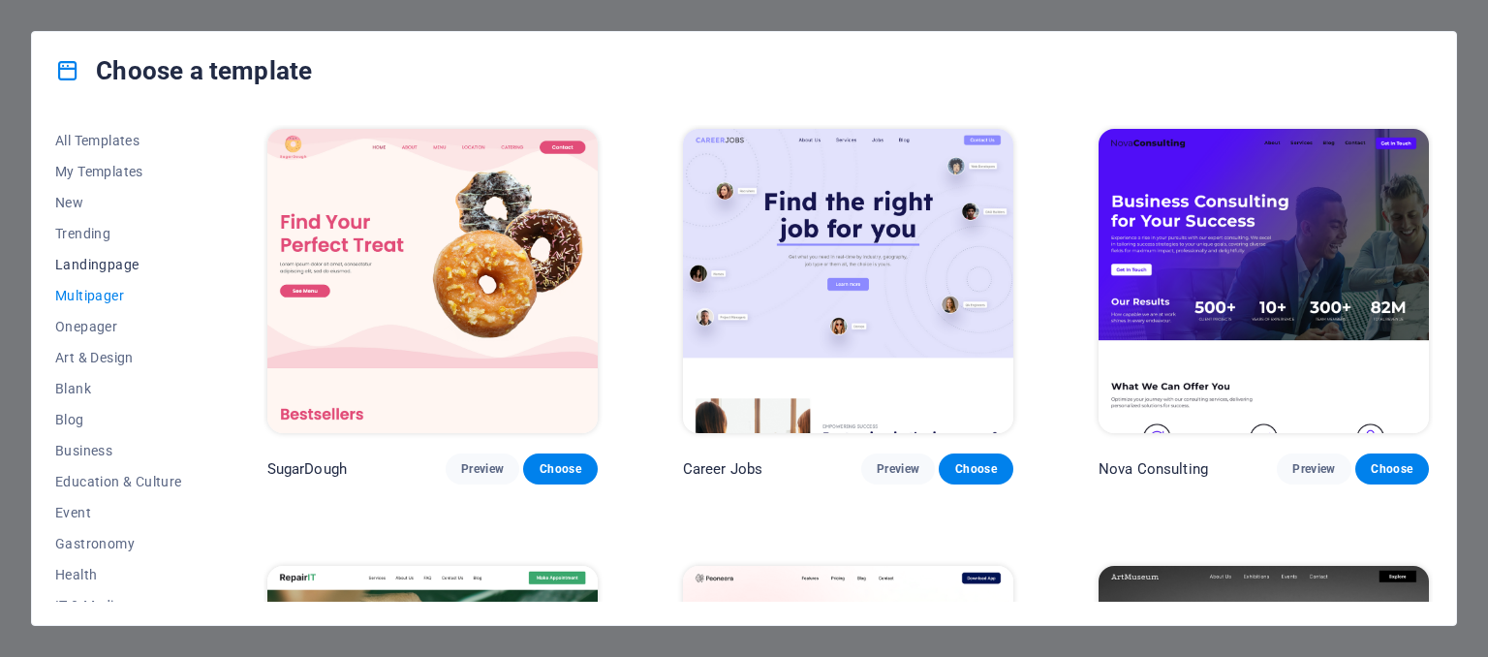
click at [122, 259] on span "Landingpage" at bounding box center [118, 265] width 127 height 16
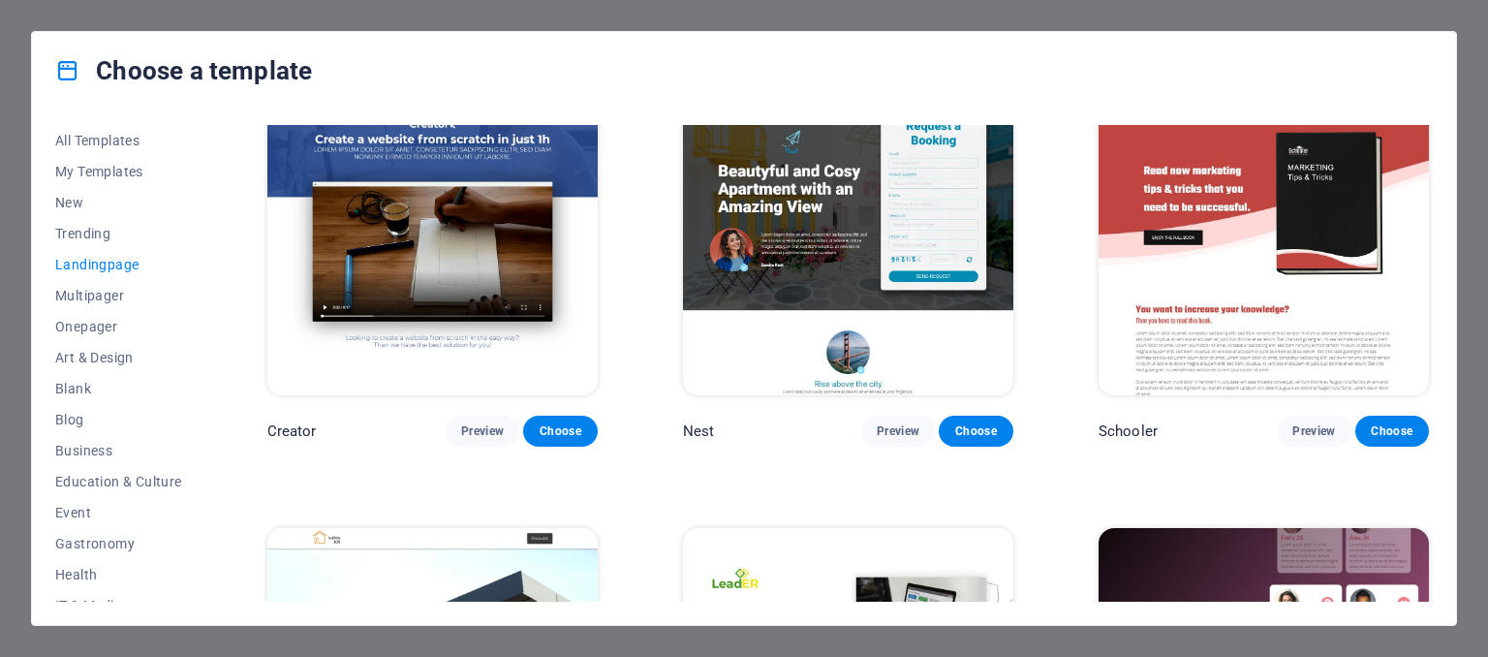
scroll to position [2131, 0]
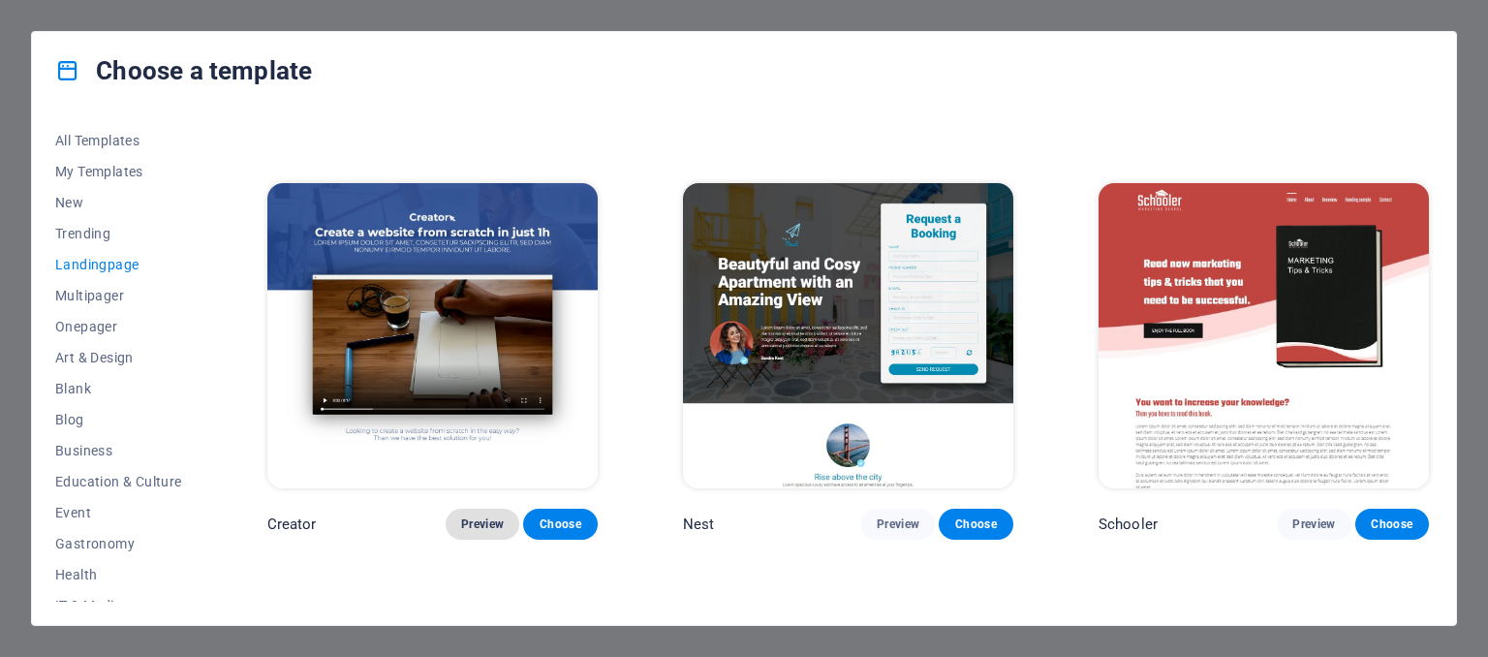
click at [484, 518] on span "Preview" at bounding box center [482, 524] width 43 height 16
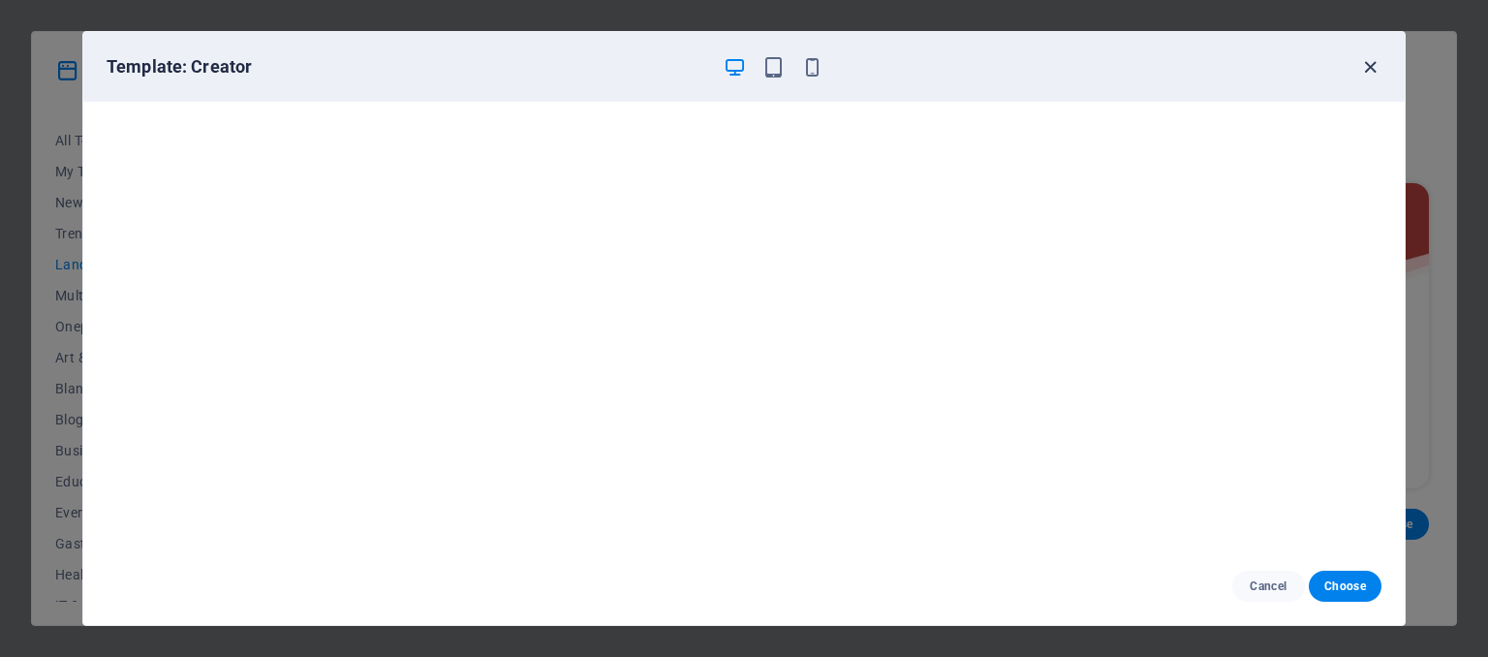
click at [1370, 64] on icon "button" at bounding box center [1370, 67] width 22 height 22
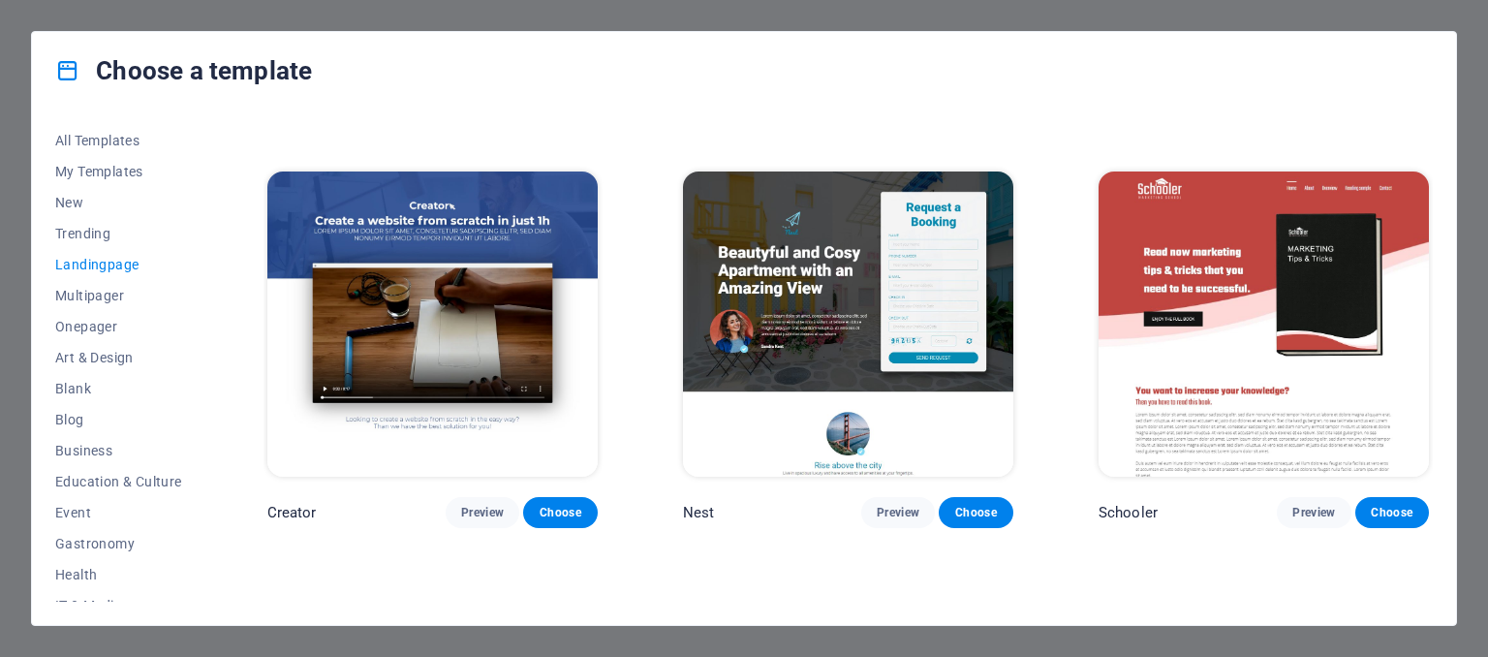
scroll to position [2228, 0]
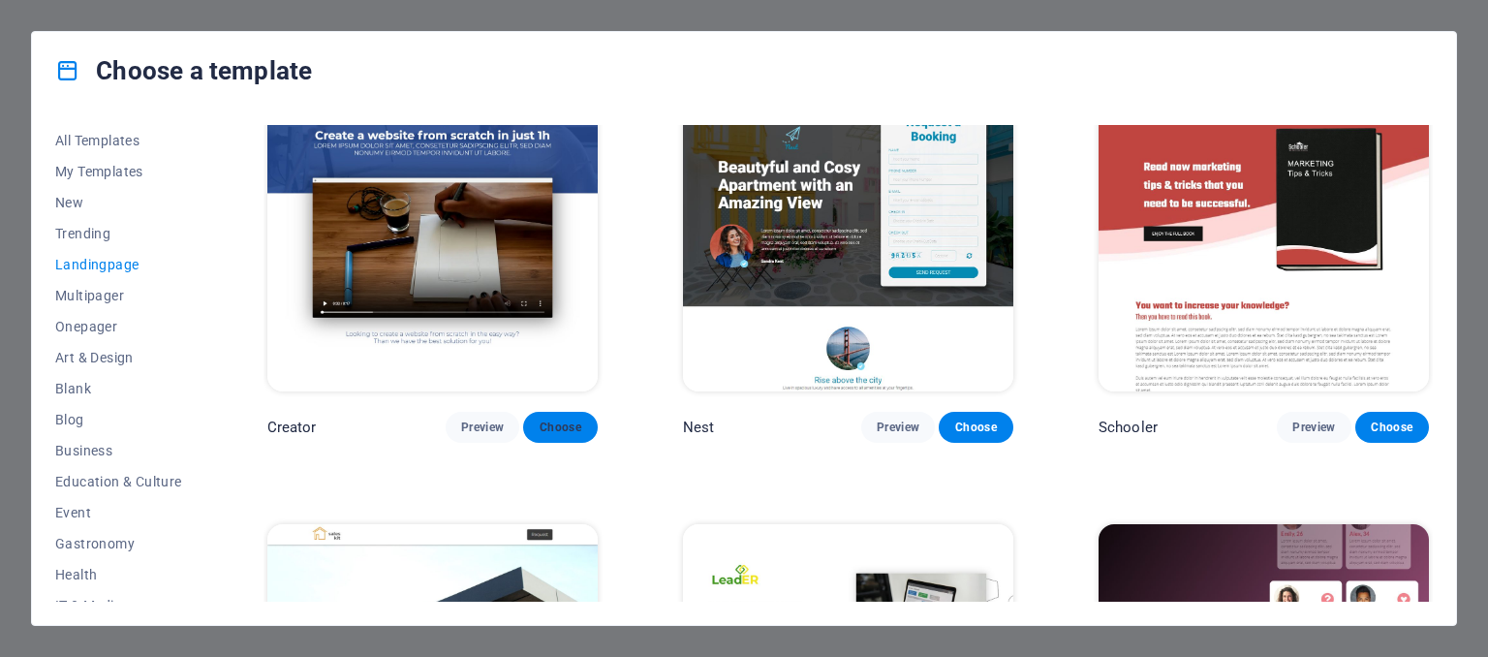
click at [577, 419] on span "Choose" at bounding box center [560, 427] width 43 height 16
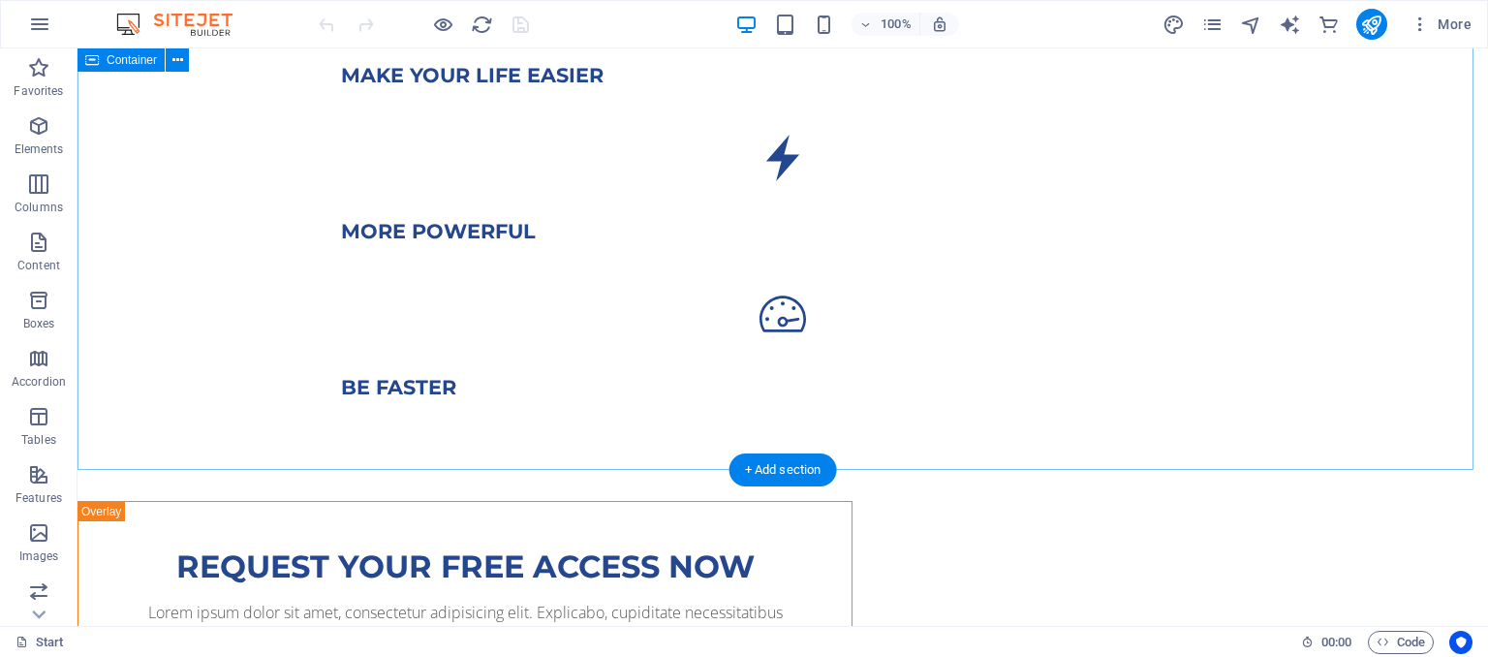
scroll to position [754, 0]
